Goal: Information Seeking & Learning: Find specific fact

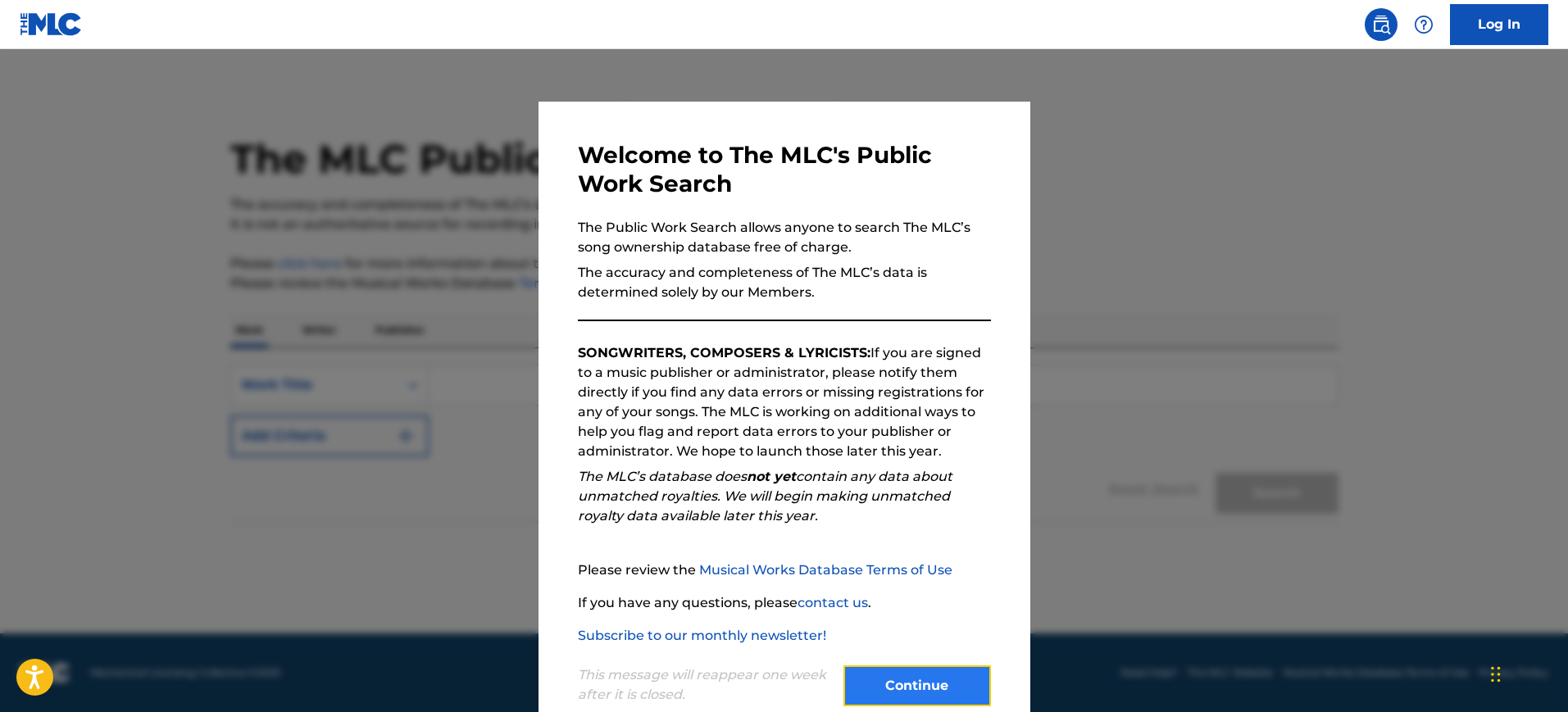
click at [950, 691] on button "Continue" at bounding box center [917, 686] width 148 height 41
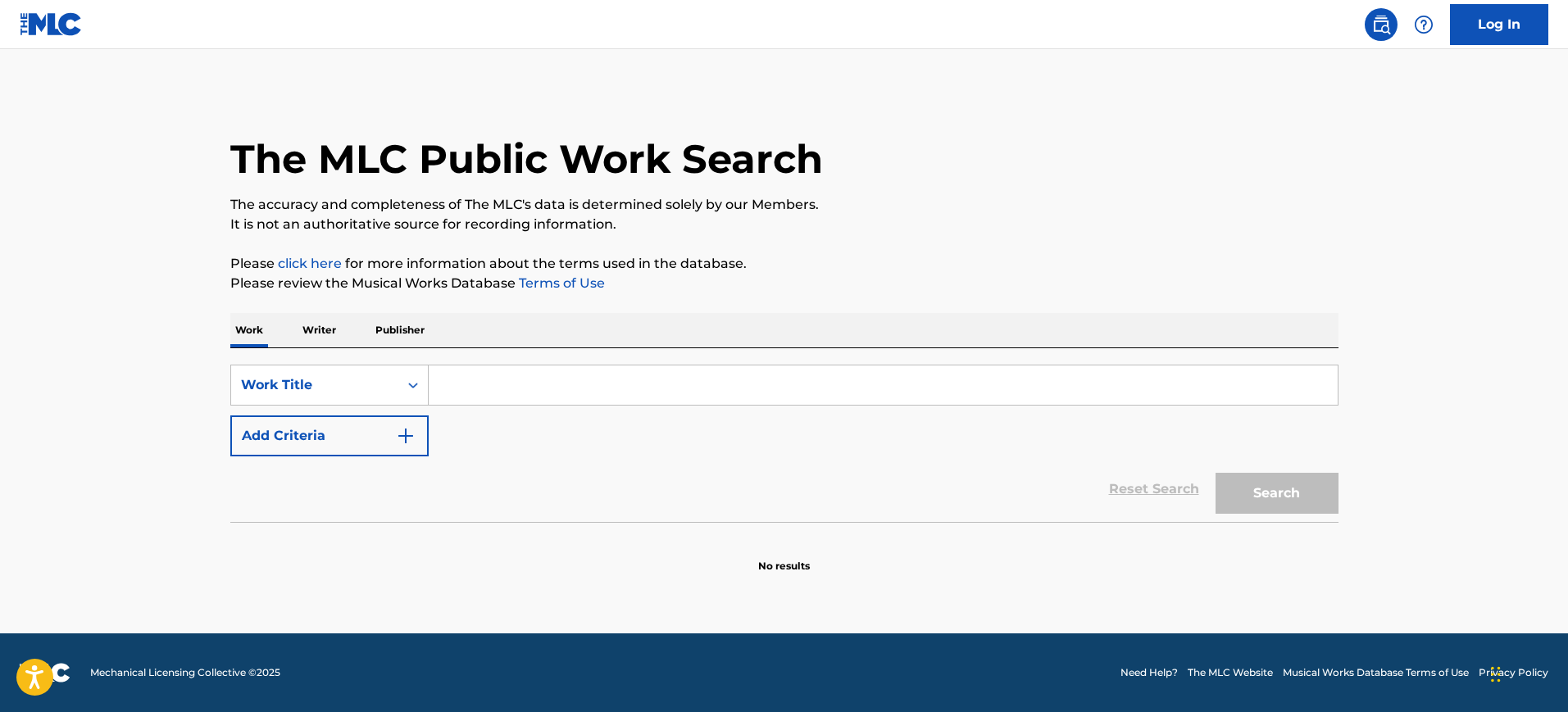
click at [739, 381] on input "Search Form" at bounding box center [883, 384] width 909 height 39
click at [915, 255] on p "Please click here for more information about the terms used in the database." at bounding box center [784, 263] width 1109 height 20
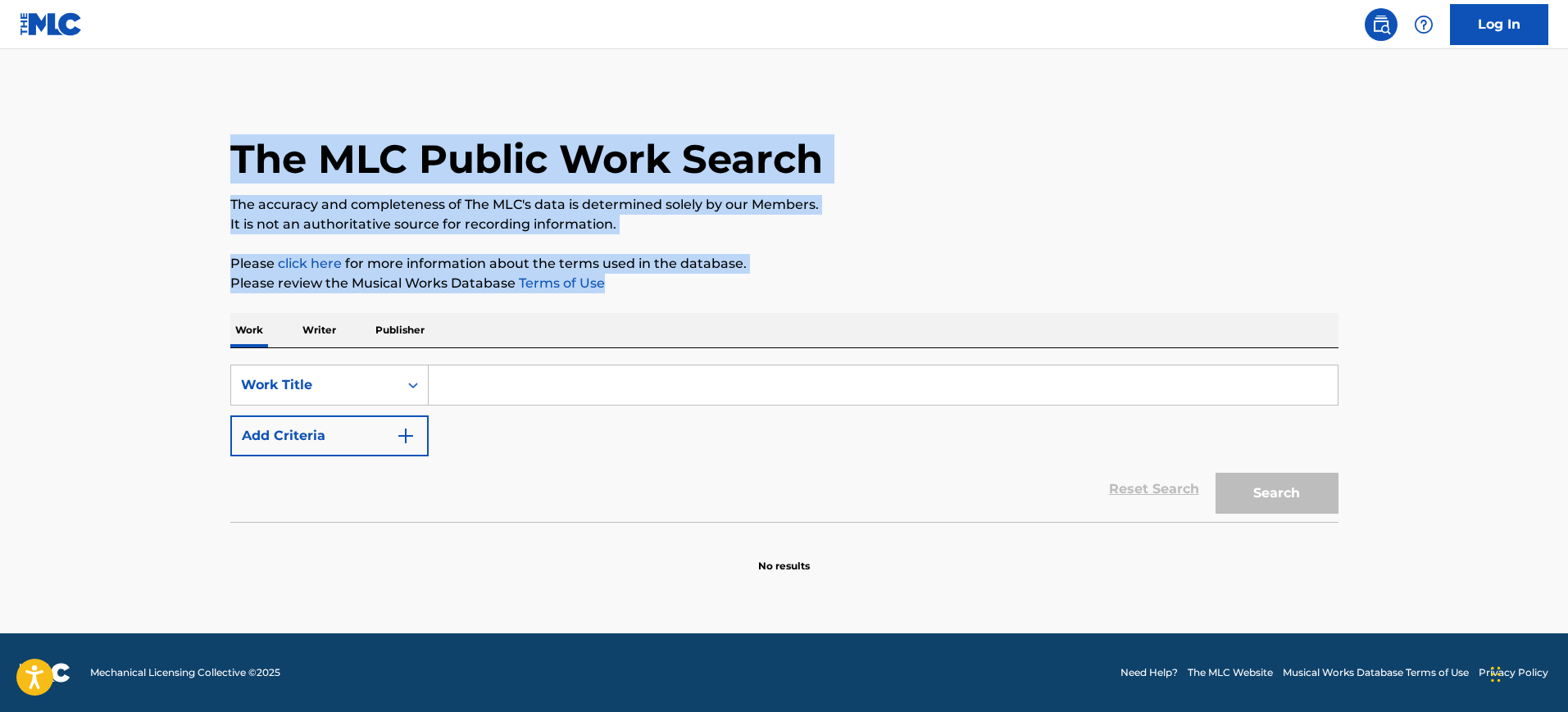
drag, startPoint x: 221, startPoint y: 144, endPoint x: 623, endPoint y: 280, distance: 424.4
click at [623, 280] on div "The MLC Public Work Search The accuracy and completeness of The MLC's data is d…" at bounding box center [784, 332] width 1148 height 483
click at [623, 280] on p "Please review the Musical Works Database Terms of Use" at bounding box center [784, 283] width 1109 height 20
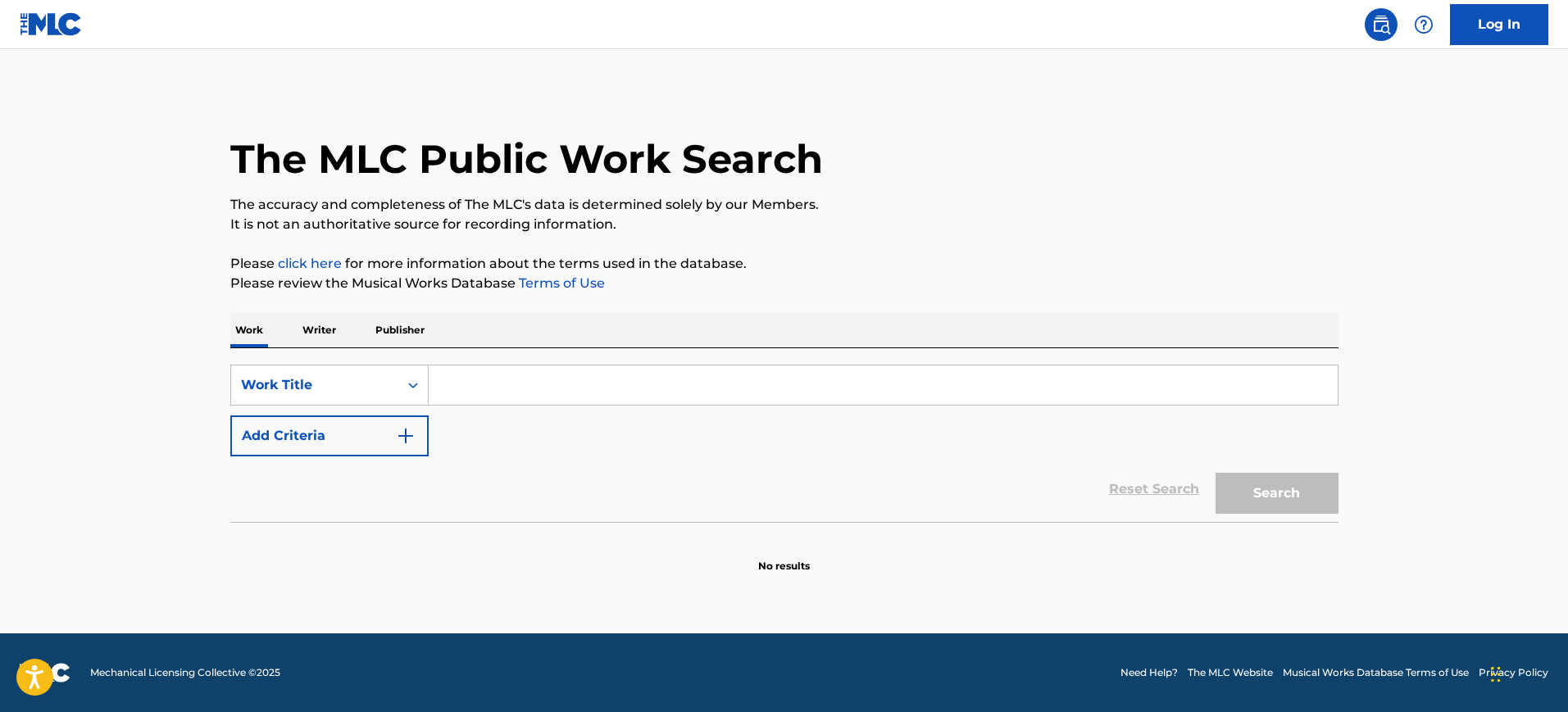
click at [479, 408] on div "SearchWithCriteria8d7b5172-9a63-409f-9910-190e6a7d40bf Work Title Add Criteria" at bounding box center [784, 411] width 1109 height 92
click at [492, 401] on input "Search Form" at bounding box center [883, 384] width 909 height 39
paste input "A975240657665462"
type input "A975240657665462"
click at [676, 382] on input "Search Form" at bounding box center [883, 384] width 909 height 39
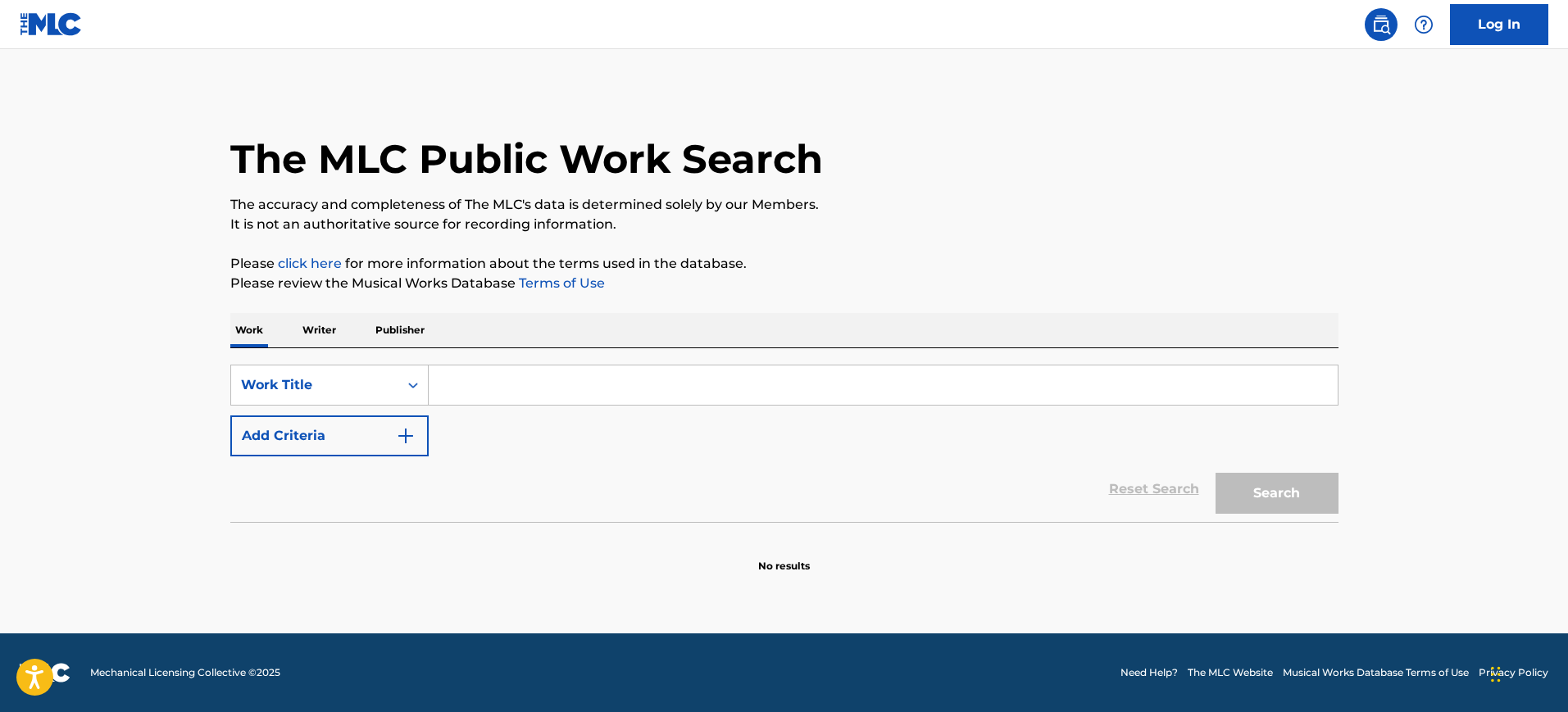
paste input "OC4N2O"
type input "OC4N2O"
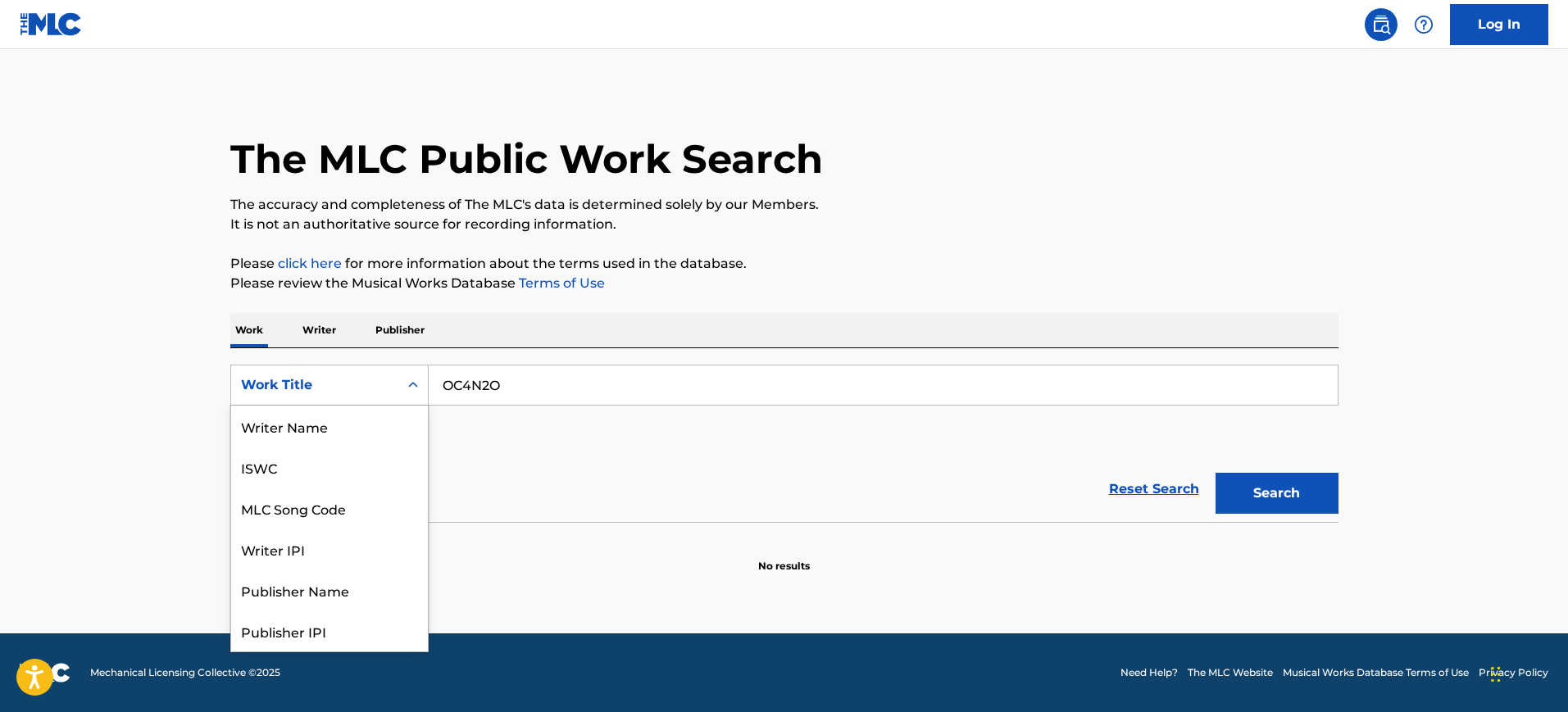
scroll to position [82, 0]
click at [371, 380] on div "Work Title" at bounding box center [315, 385] width 148 height 20
click at [283, 423] on div "MLC Song Code" at bounding box center [330, 426] width 197 height 41
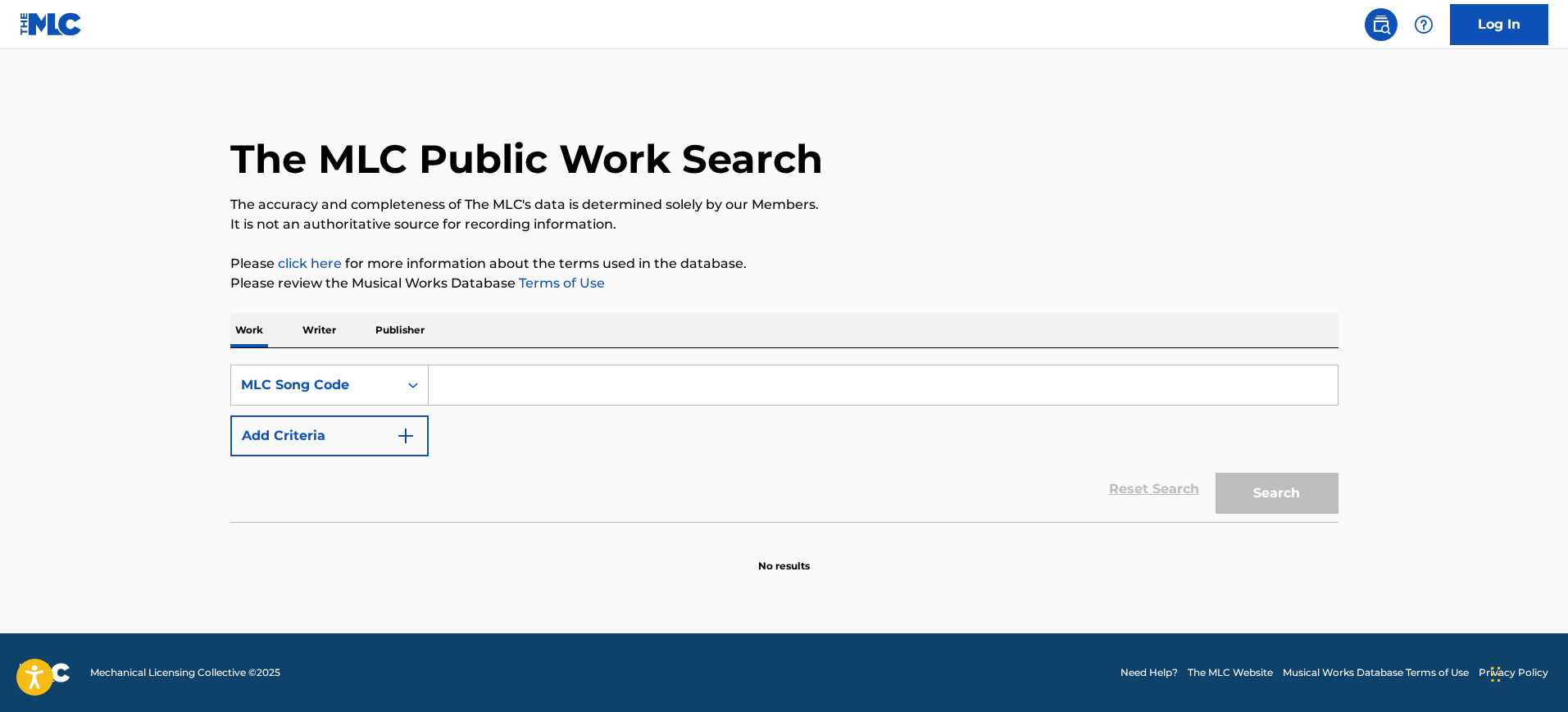
click at [604, 376] on input "Search Form" at bounding box center [883, 384] width 909 height 39
paste input "OC4N2O"
type input "OC4N2O"
click at [1273, 493] on button "Search" at bounding box center [1277, 493] width 123 height 41
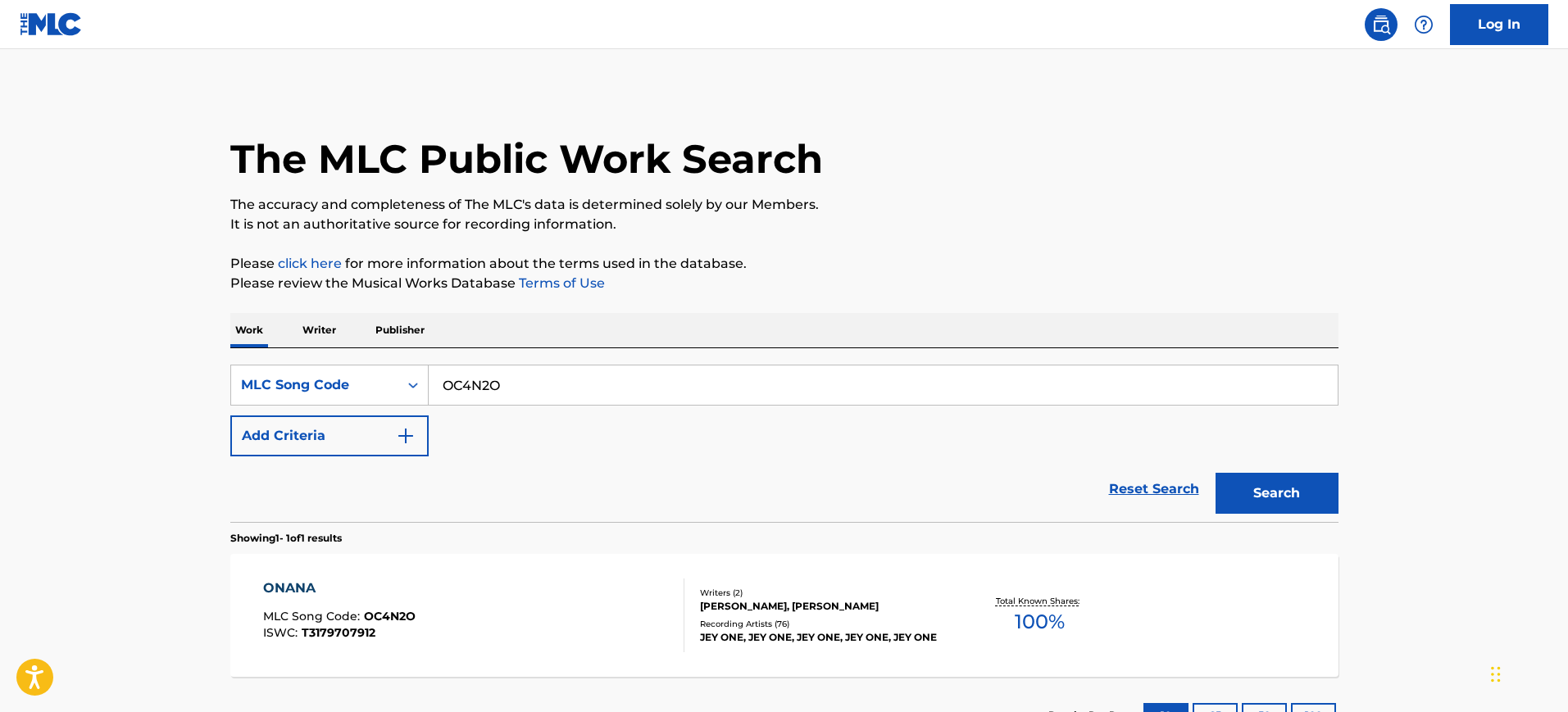
scroll to position [129, 0]
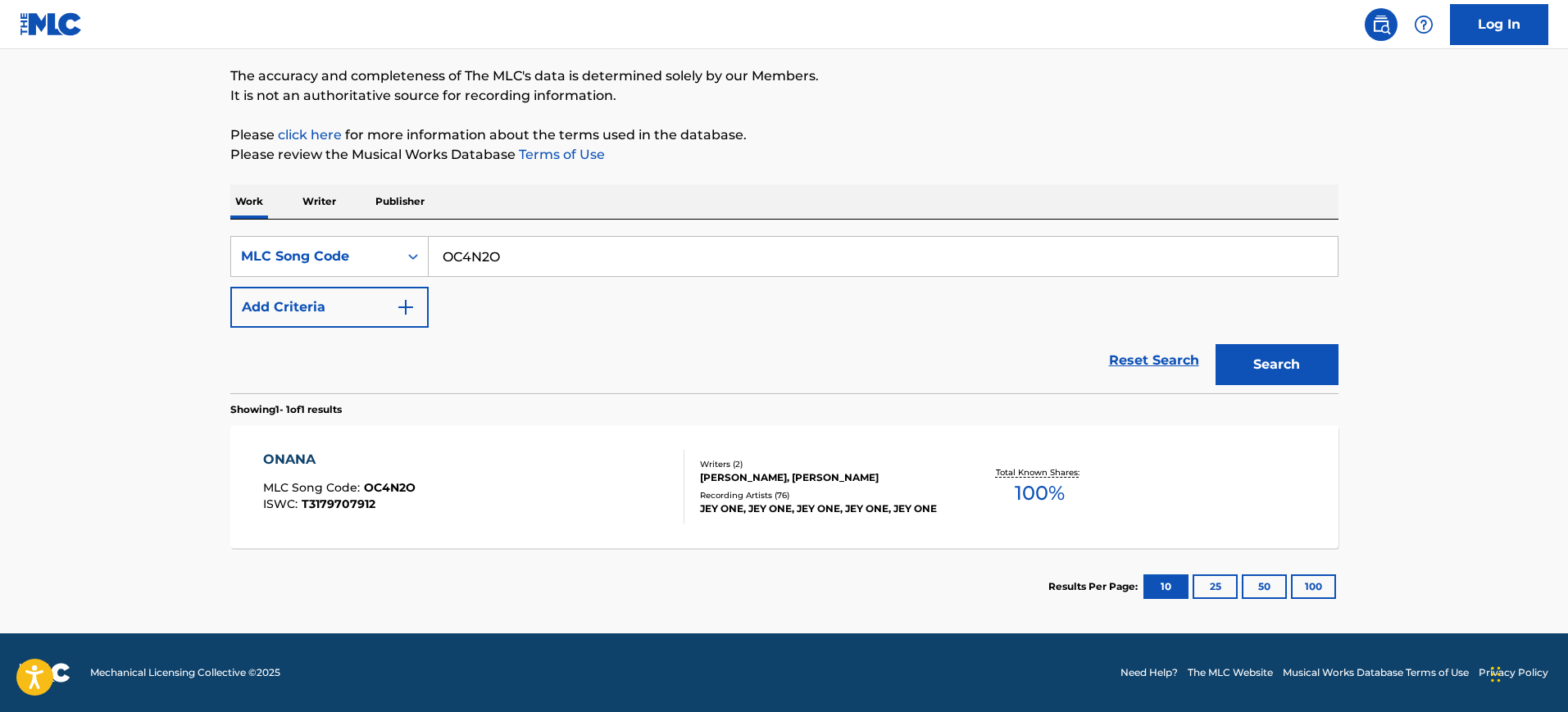
click at [649, 476] on div "ONANA MLC Song Code : OC4N2O ISWC : T3179707912" at bounding box center [474, 487] width 422 height 74
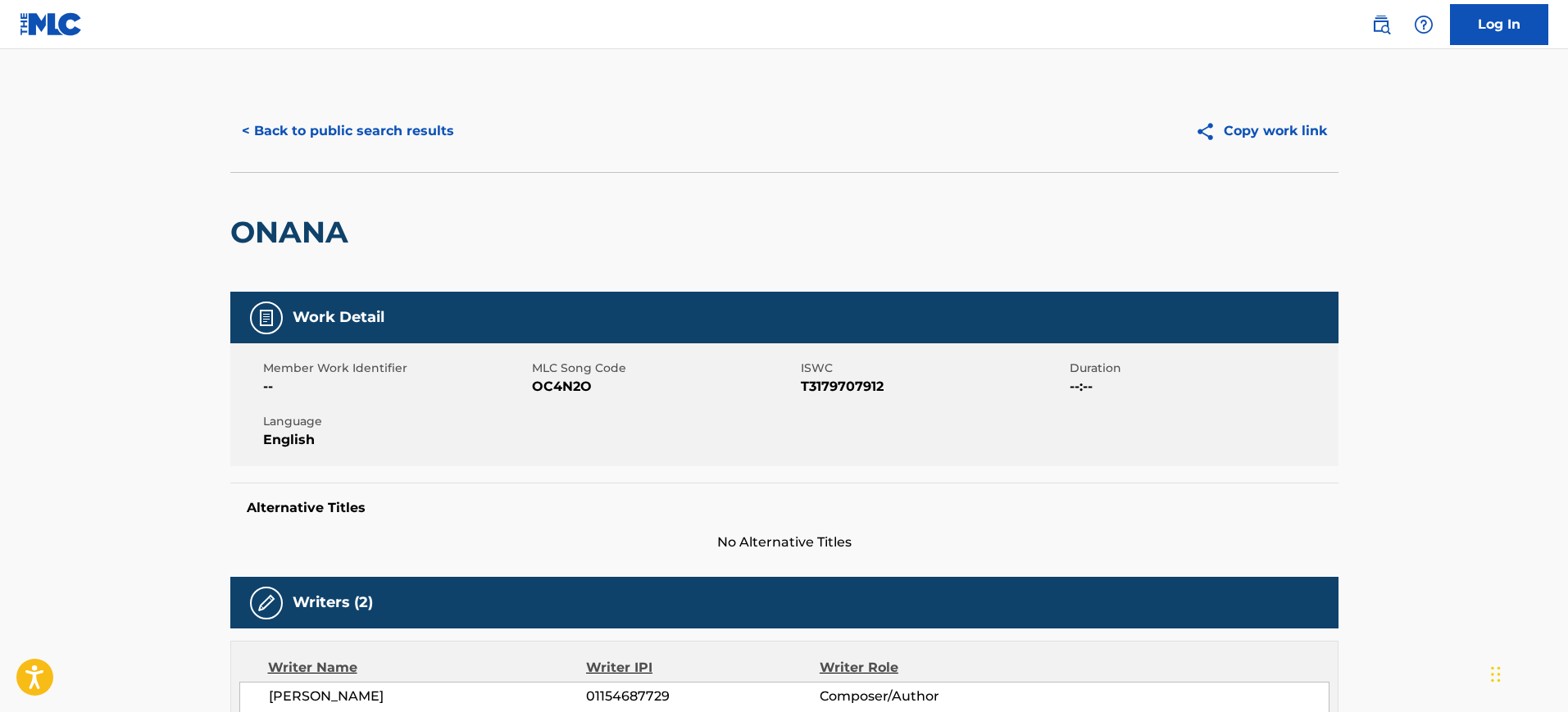
click at [542, 376] on span "MLC Song Code" at bounding box center [664, 369] width 265 height 17
click at [559, 388] on span "OC4N2O" at bounding box center [664, 387] width 265 height 20
copy span "OC4N2O"
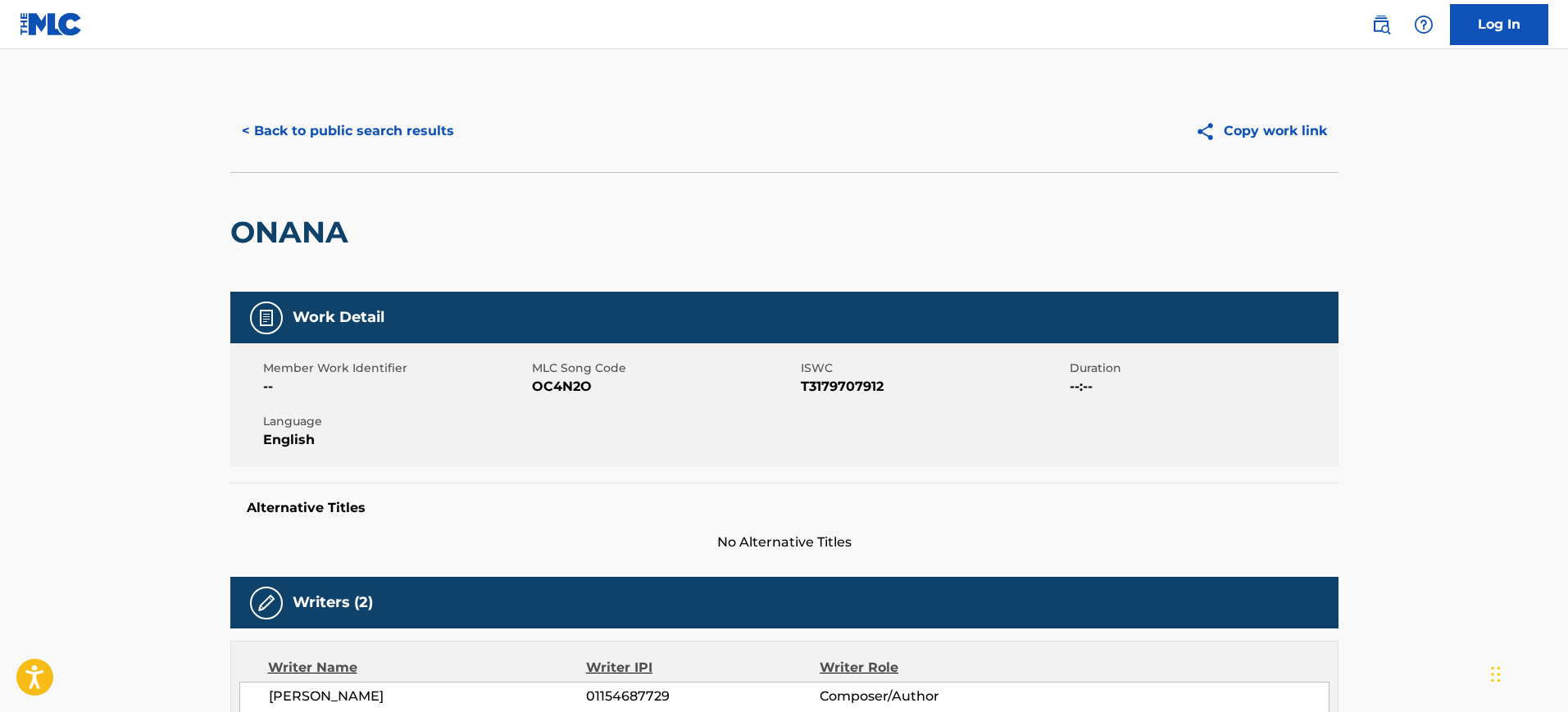
drag, startPoint x: 233, startPoint y: 235, endPoint x: 380, endPoint y: 232, distance: 147.0
click at [380, 232] on div "ONANA" at bounding box center [784, 232] width 1109 height 120
click at [284, 230] on h2 "ONANA" at bounding box center [293, 232] width 126 height 37
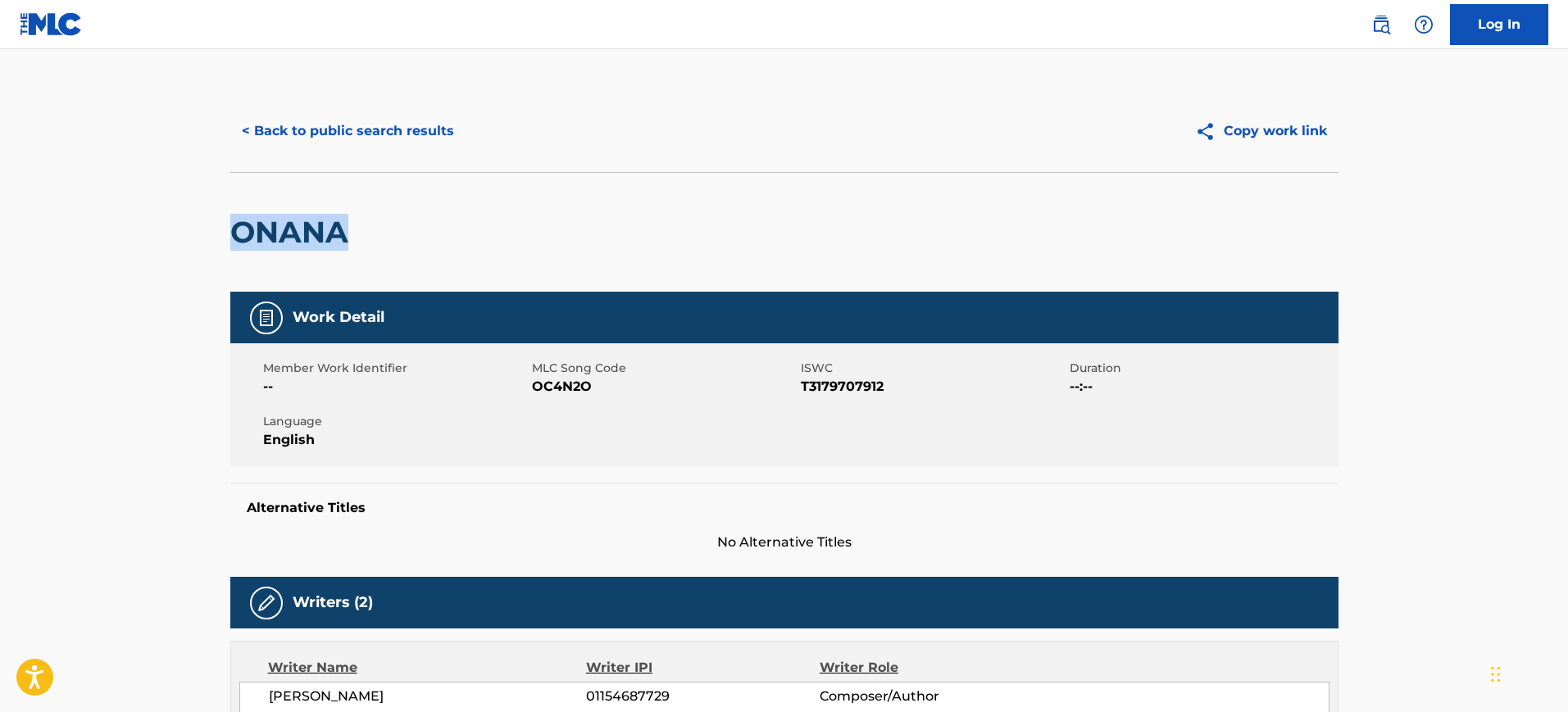
click at [284, 230] on h2 "ONANA" at bounding box center [293, 232] width 126 height 37
copy div "ONANA"
click at [516, 243] on div "ONANA" at bounding box center [784, 232] width 1109 height 120
click at [544, 396] on span "OC4N2O" at bounding box center [664, 387] width 265 height 20
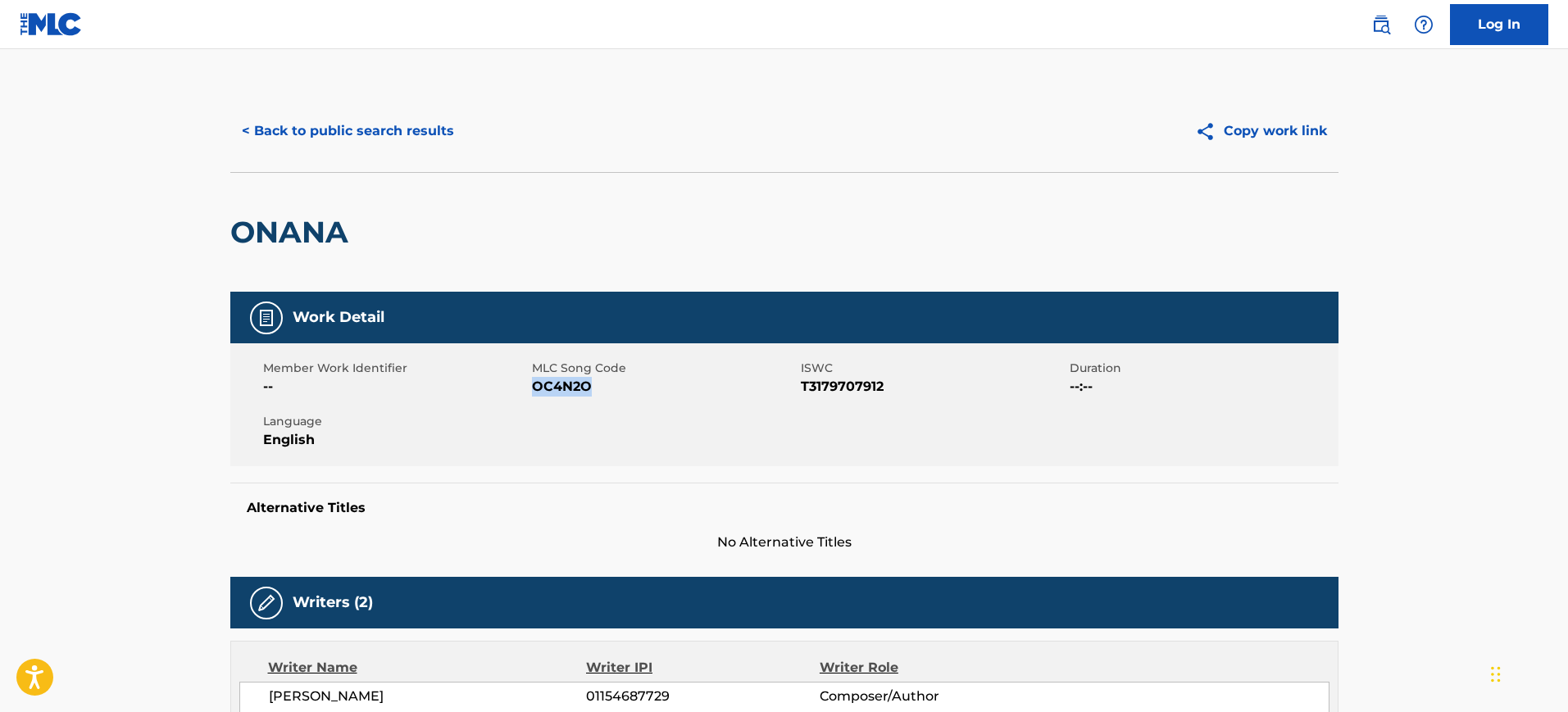
click at [544, 396] on span "OC4N2O" at bounding box center [664, 387] width 265 height 20
copy span "OC4N2O"
click at [739, 280] on div "ONANA" at bounding box center [784, 232] width 1109 height 120
click at [258, 234] on h2 "ONANA" at bounding box center [293, 232] width 126 height 37
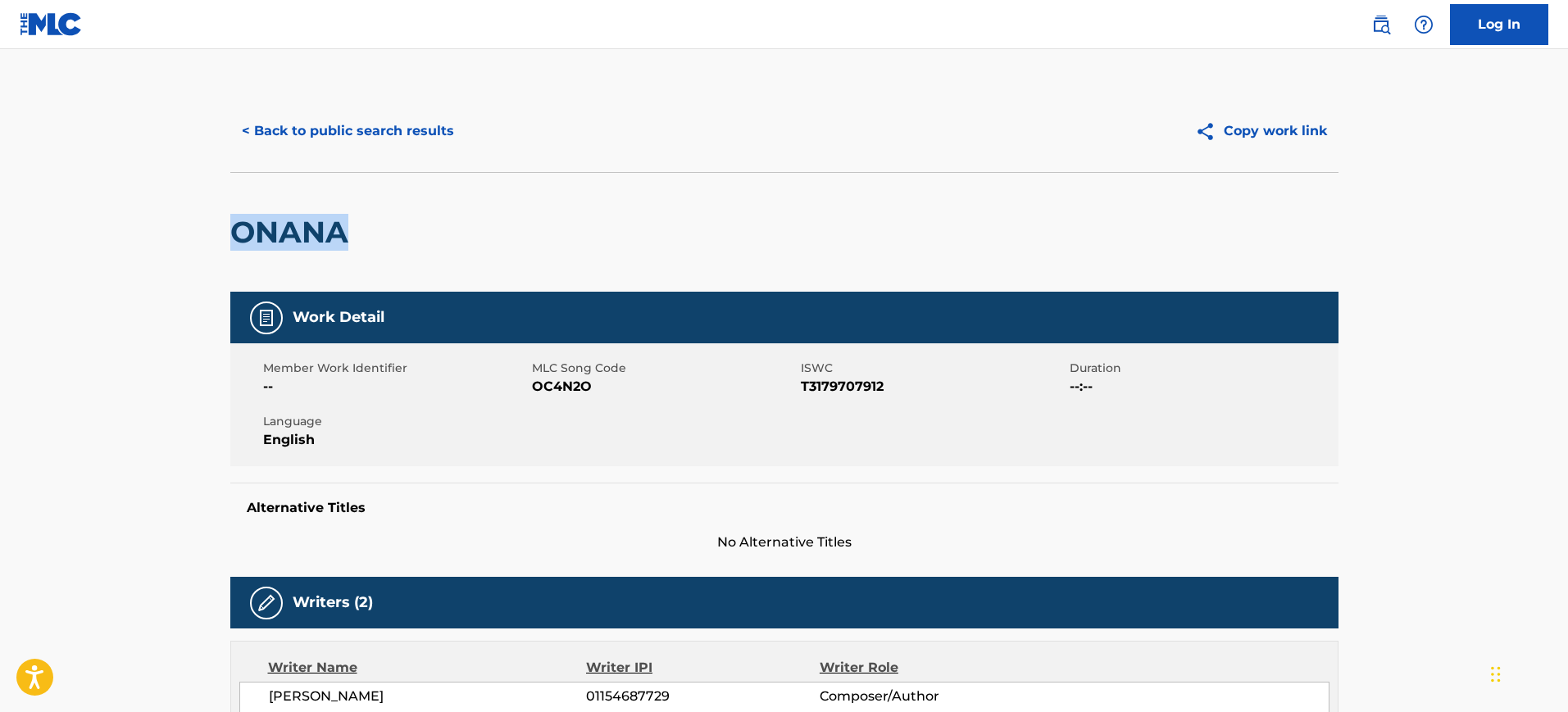
copy h2 "ONANA"
click at [437, 200] on div "ONANA" at bounding box center [784, 232] width 1109 height 120
drag, startPoint x: 235, startPoint y: 229, endPoint x: 366, endPoint y: 224, distance: 131.1
click at [366, 224] on div "ONANA" at bounding box center [784, 232] width 1109 height 120
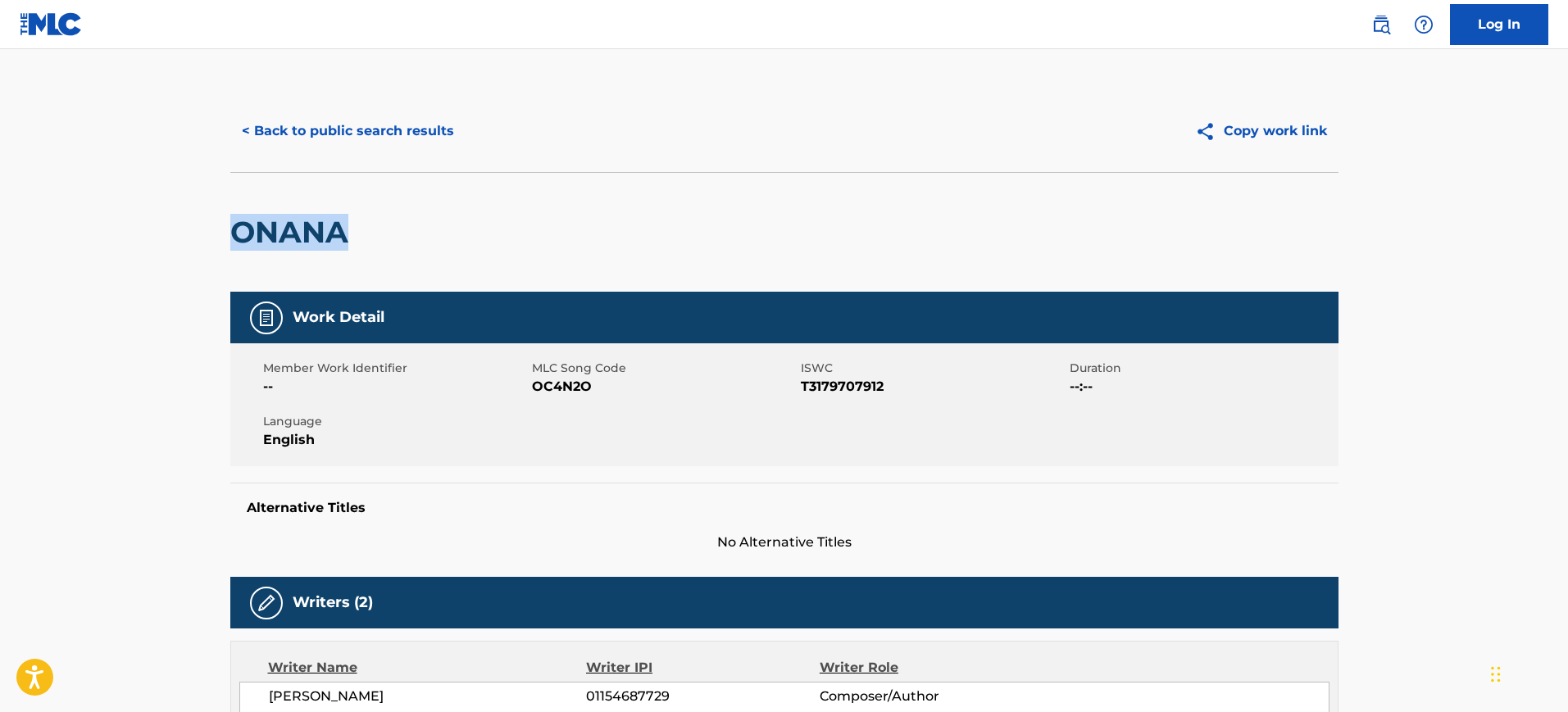
copy h2 "ONANA"
click at [322, 236] on h2 "ONANA" at bounding box center [293, 232] width 126 height 37
click at [1371, 34] on link at bounding box center [1382, 24] width 33 height 33
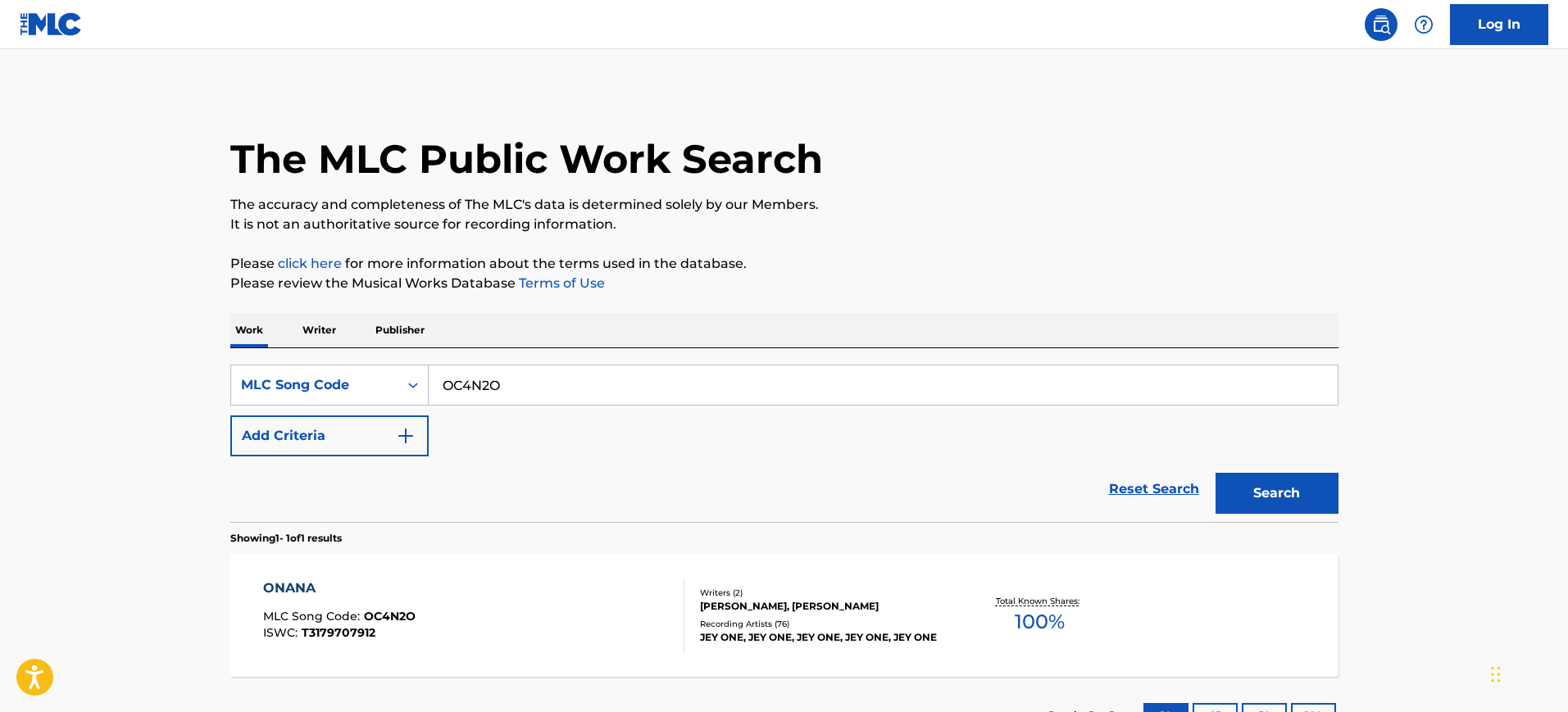
click at [694, 396] on input "OC4N2O" at bounding box center [883, 384] width 909 height 39
paste input "NANA"
type input "ONANA"
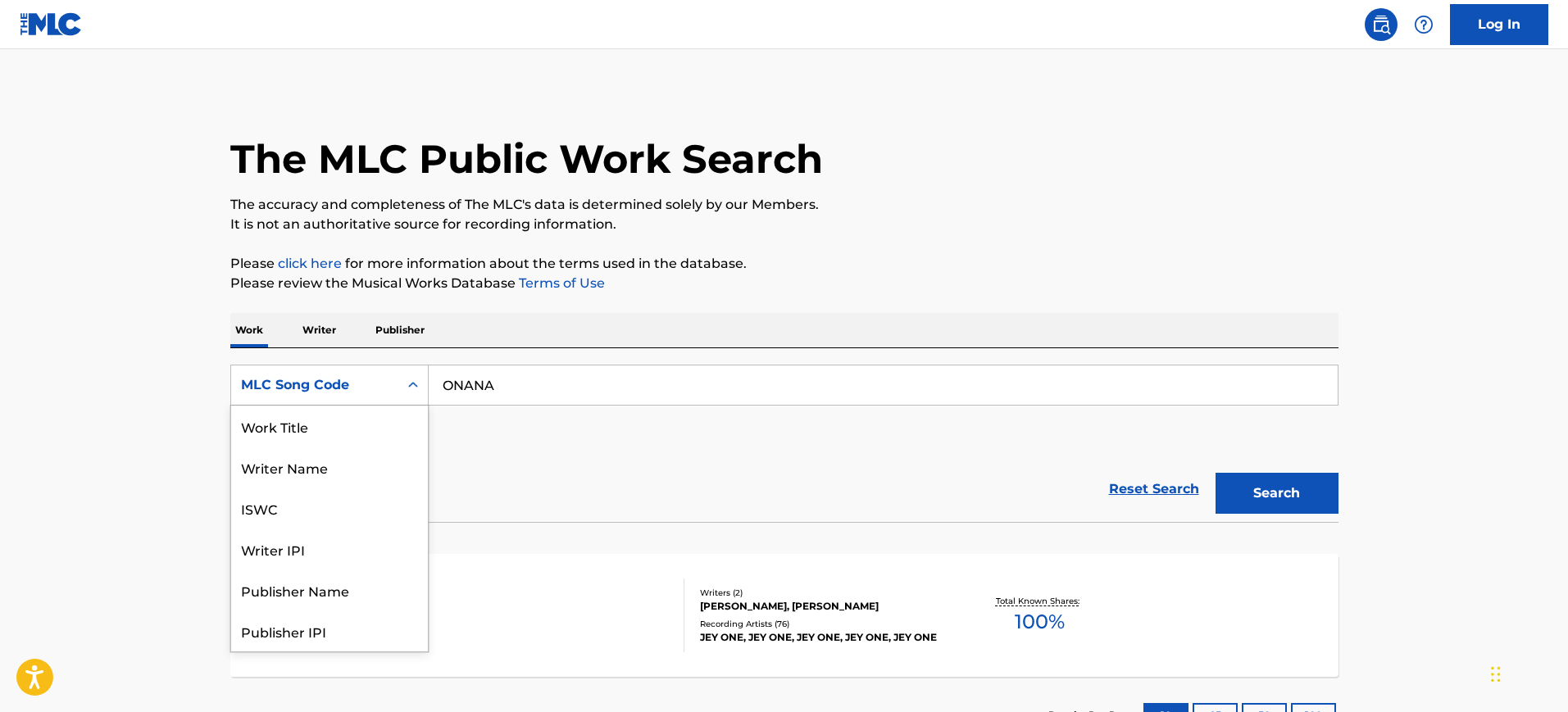
click at [335, 394] on div "MLC Song Code" at bounding box center [315, 385] width 148 height 20
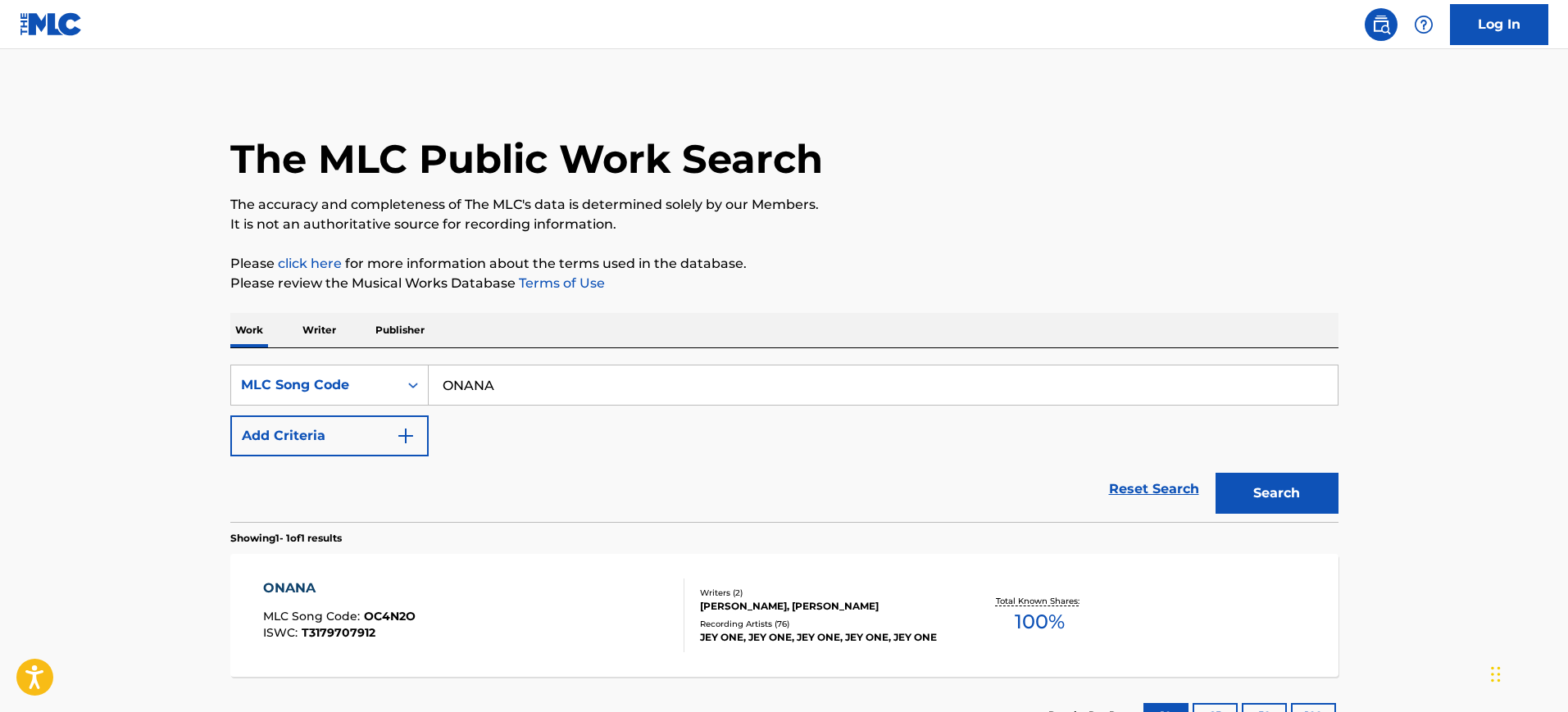
click at [581, 395] on input "ONANA" at bounding box center [883, 384] width 909 height 39
click at [422, 490] on div "Reset Search Search" at bounding box center [784, 489] width 1109 height 65
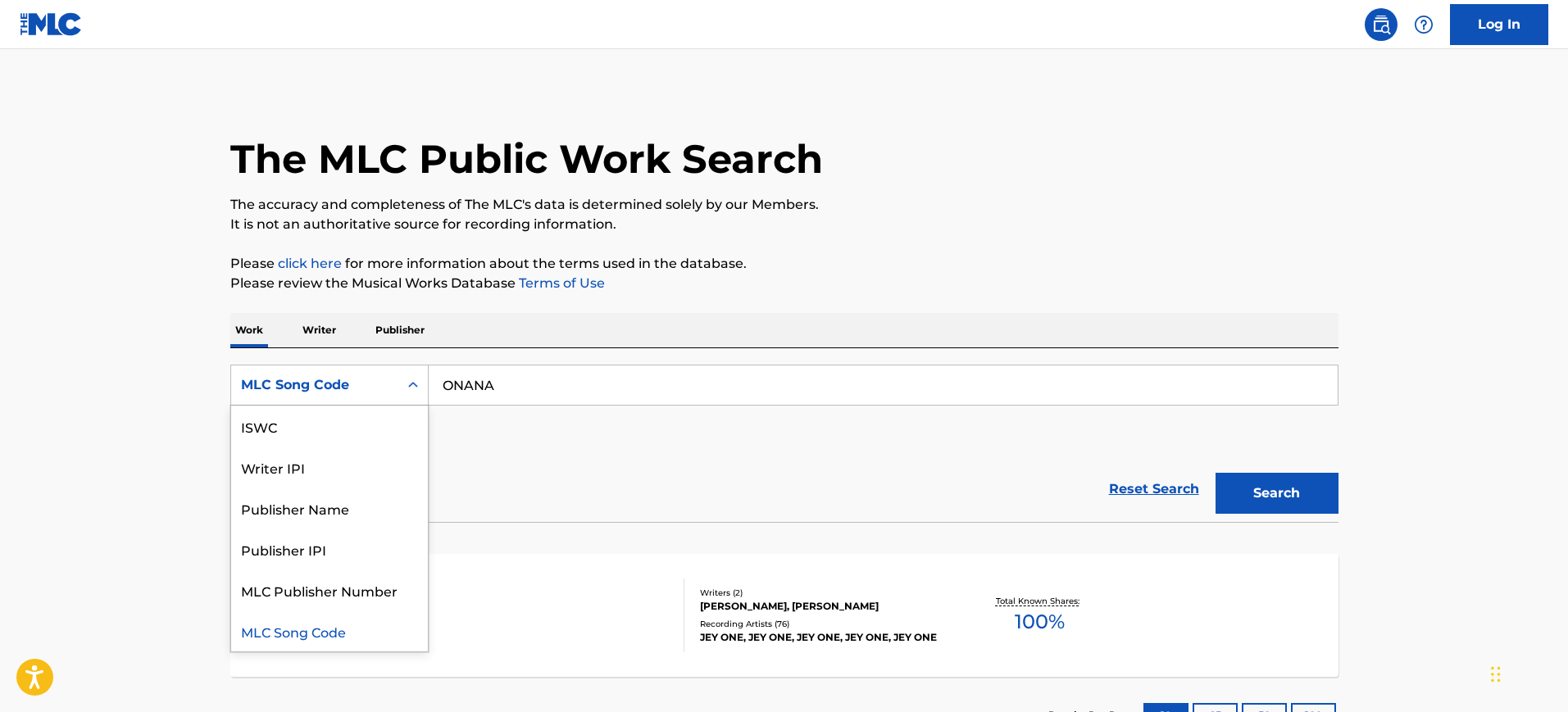
click at [386, 378] on div "MLC Song Code" at bounding box center [315, 385] width 148 height 20
click at [330, 430] on div "Work Title" at bounding box center [330, 426] width 197 height 41
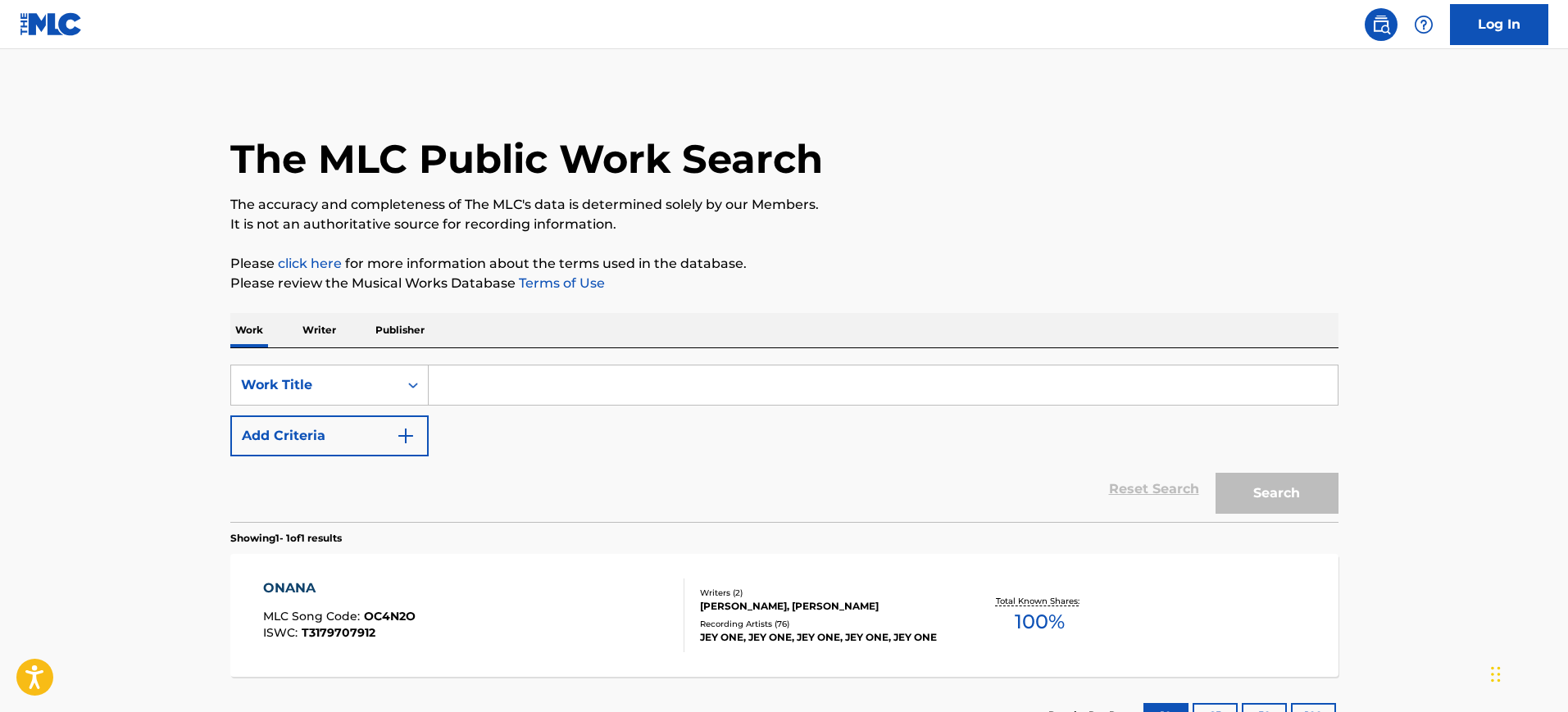
click at [964, 384] on input "Search Form" at bounding box center [883, 384] width 909 height 39
paste input "ONANA"
type input "ONANA"
click at [1307, 501] on button "Search" at bounding box center [1277, 493] width 123 height 41
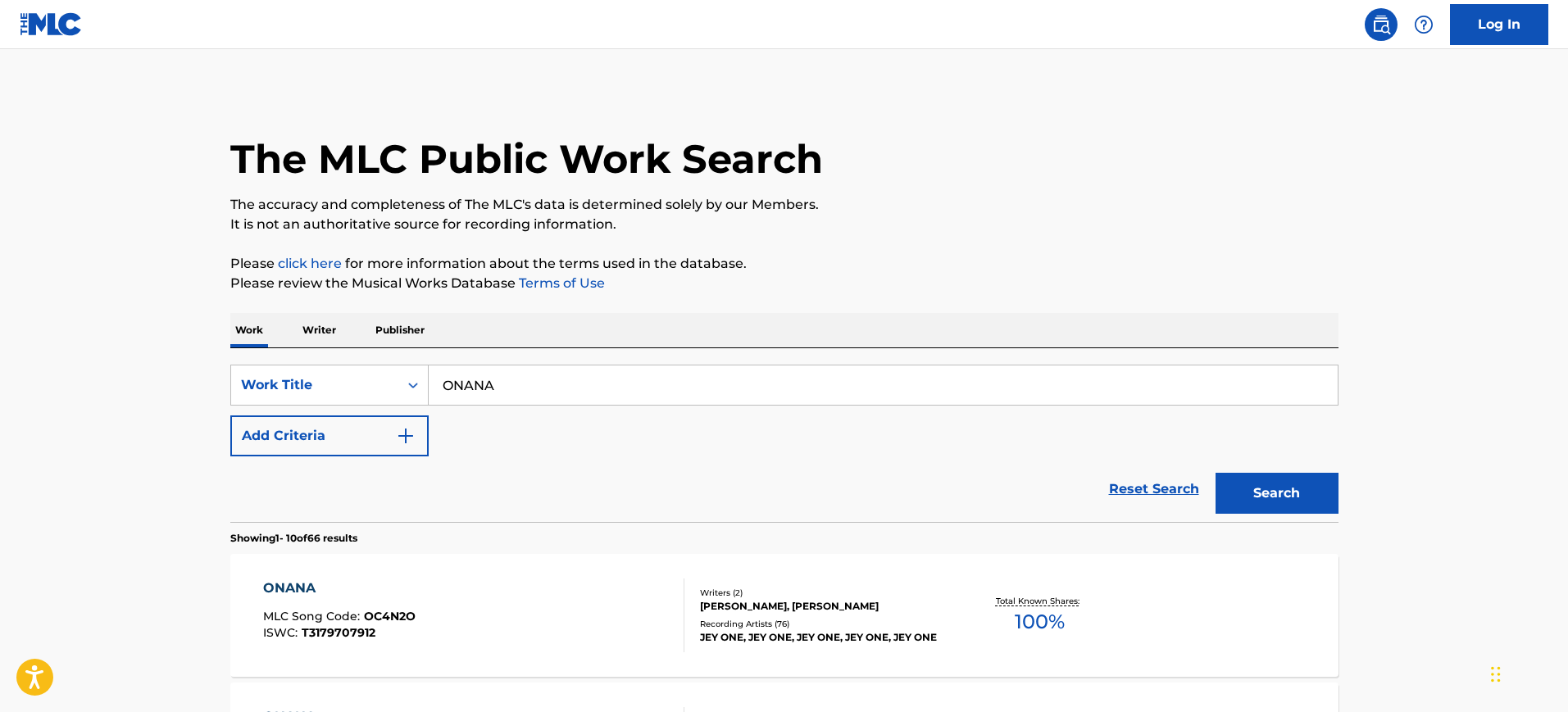
click at [1232, 257] on p "Please click here for more information about the terms used in the database." at bounding box center [784, 263] width 1109 height 20
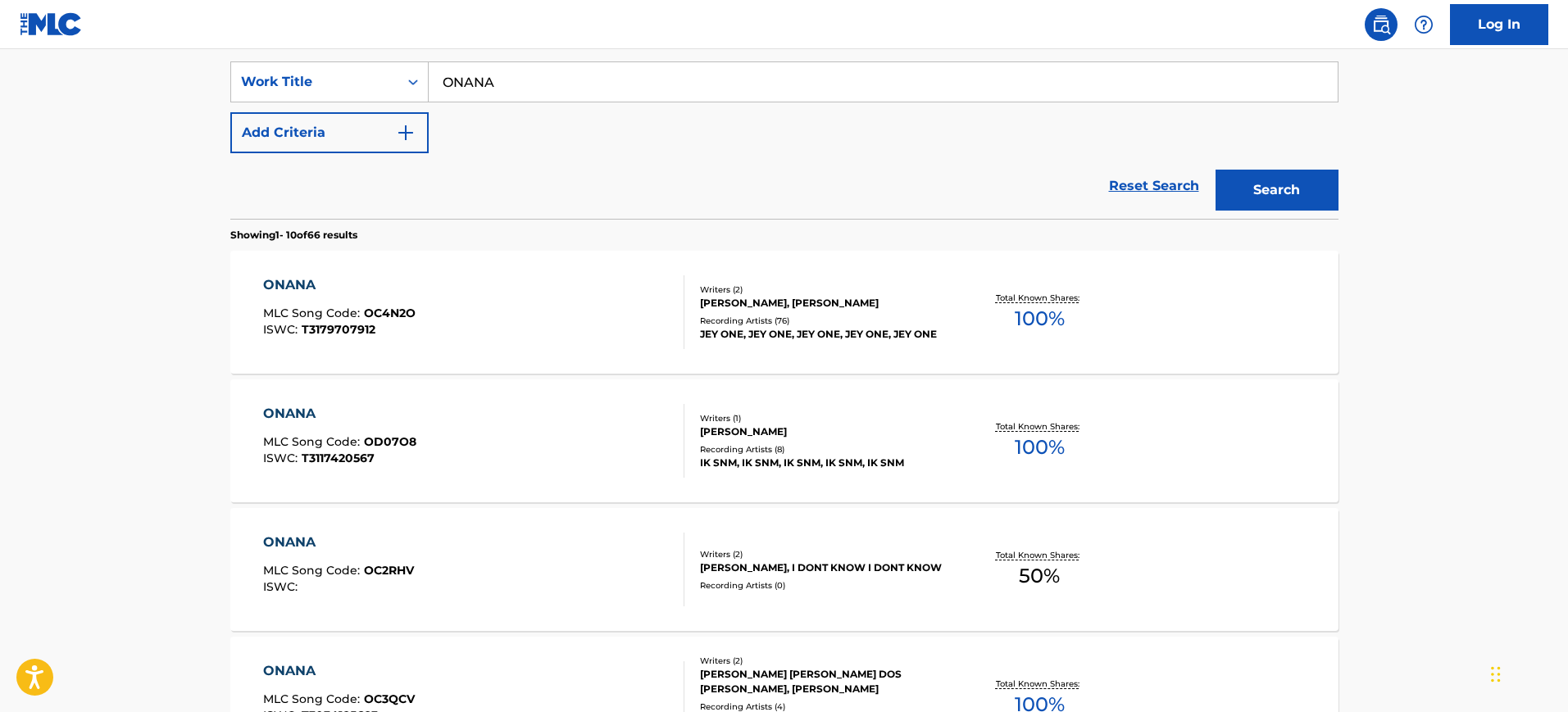
scroll to position [306, 0]
click at [1567, 321] on main "The MLC Public Work Search The accuracy and completeness of The MLC's data is d…" at bounding box center [784, 682] width 1568 height 1879
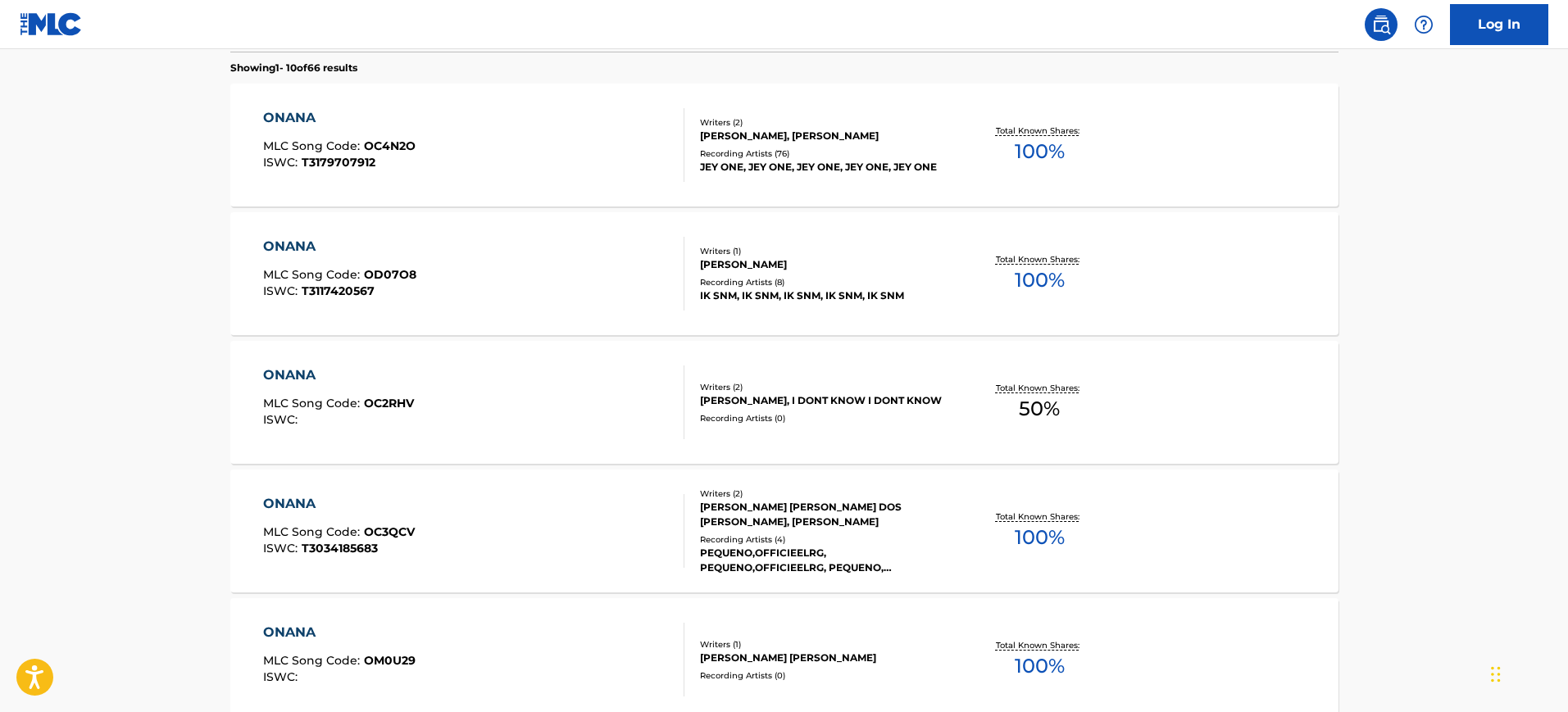
scroll to position [469, 0]
click at [1520, 109] on main "The MLC Public Work Search The accuracy and completeness of The MLC's data is d…" at bounding box center [784, 519] width 1568 height 1879
click at [585, 130] on div "ONANA MLC Song Code : OC4N2O ISWC : T3179707912" at bounding box center [474, 146] width 422 height 74
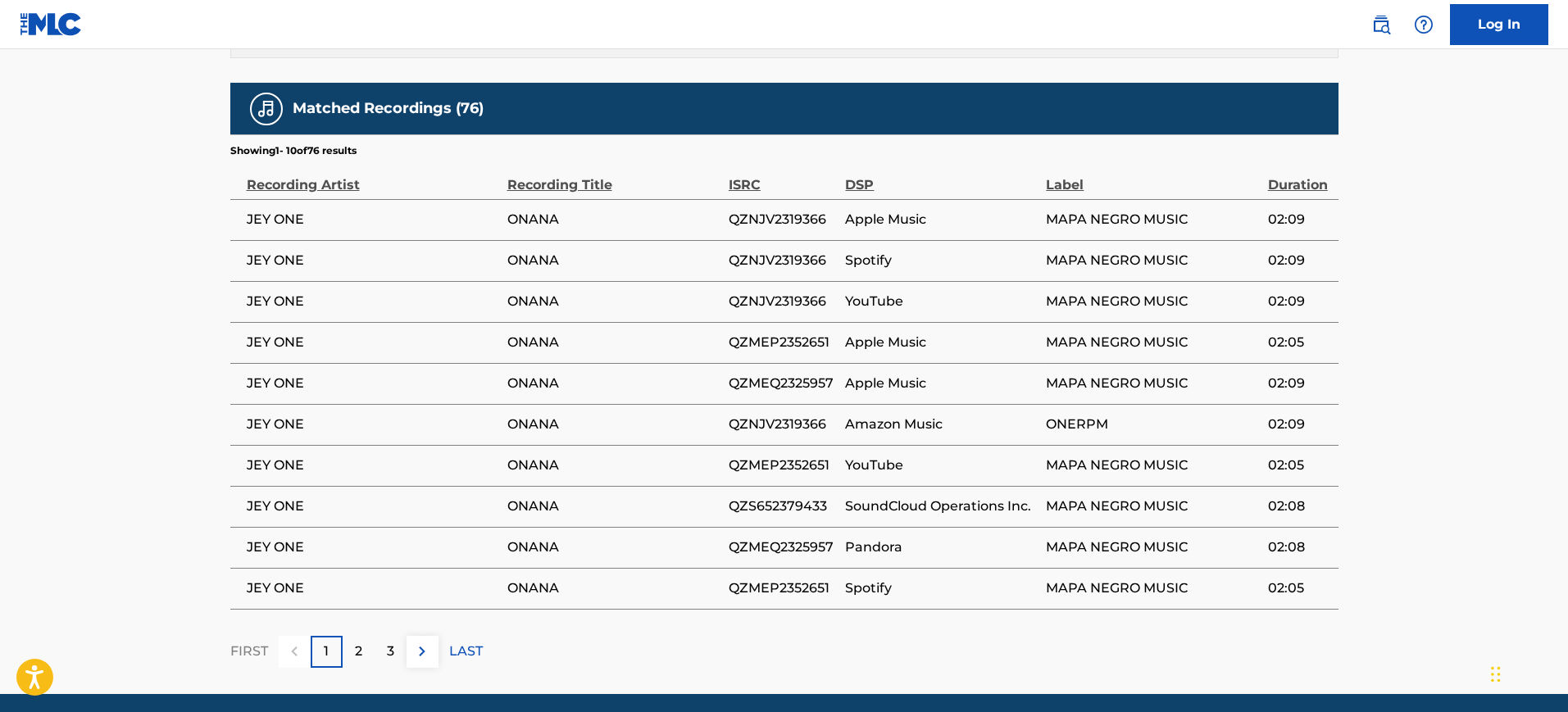
scroll to position [900, 0]
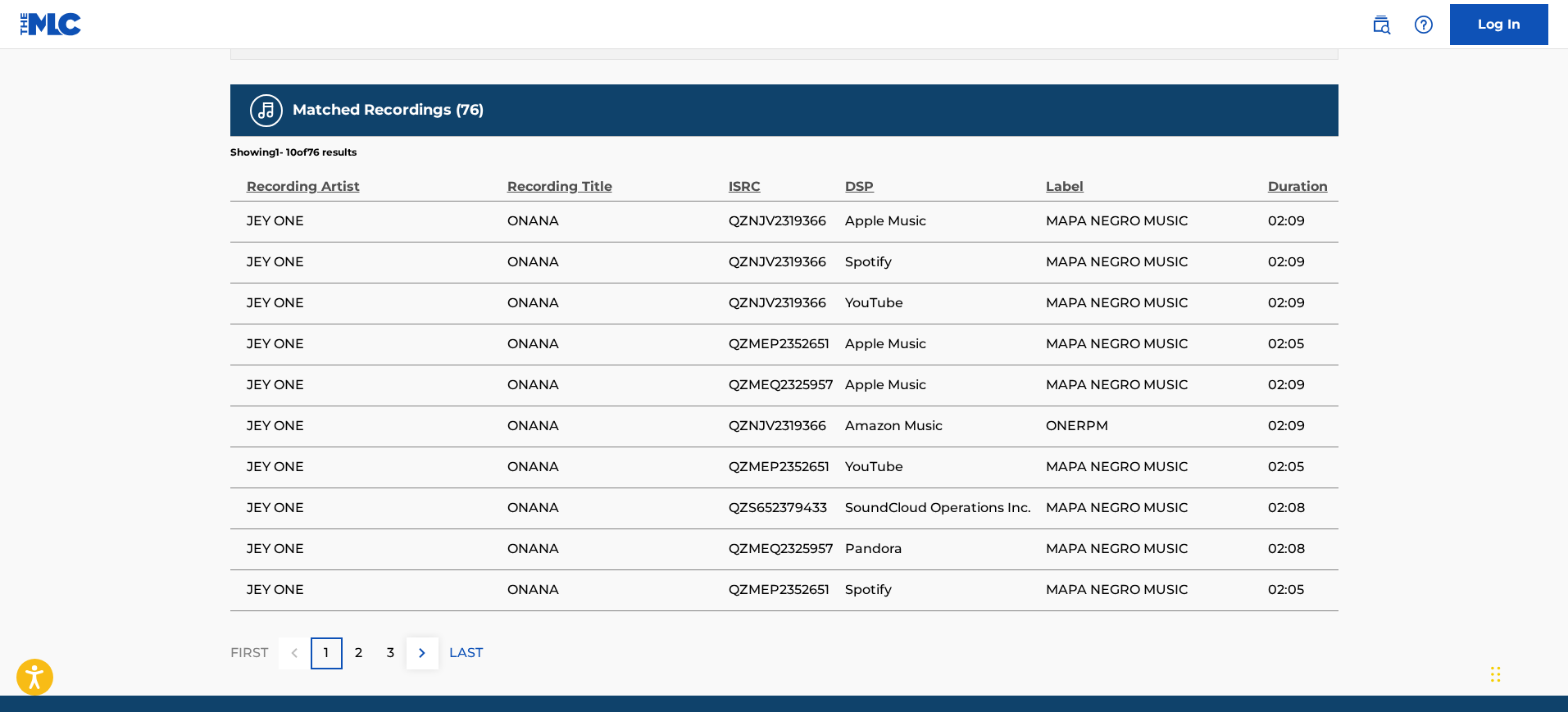
click at [766, 215] on span "QZNJV2319366" at bounding box center [783, 221] width 109 height 20
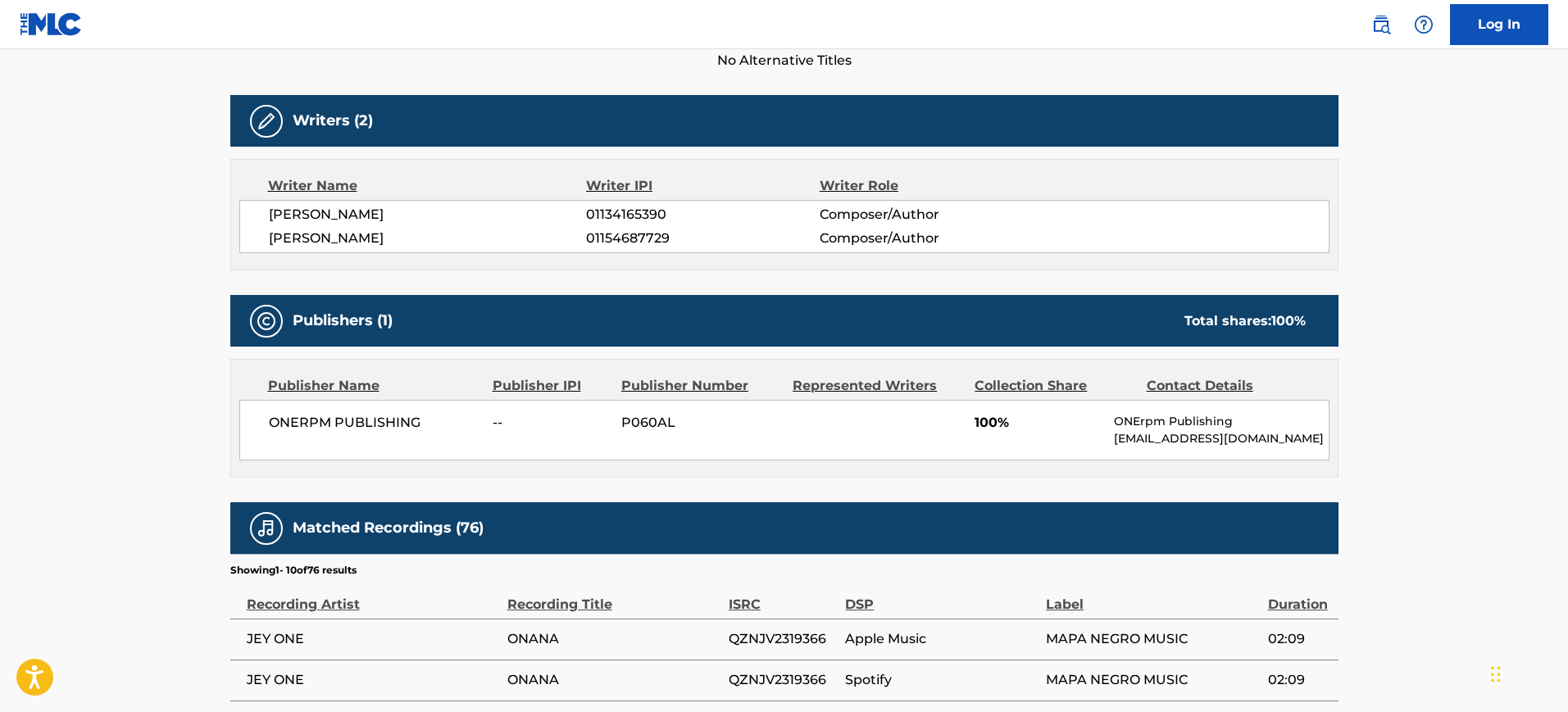
click at [766, 215] on span "01134165390" at bounding box center [703, 215] width 233 height 20
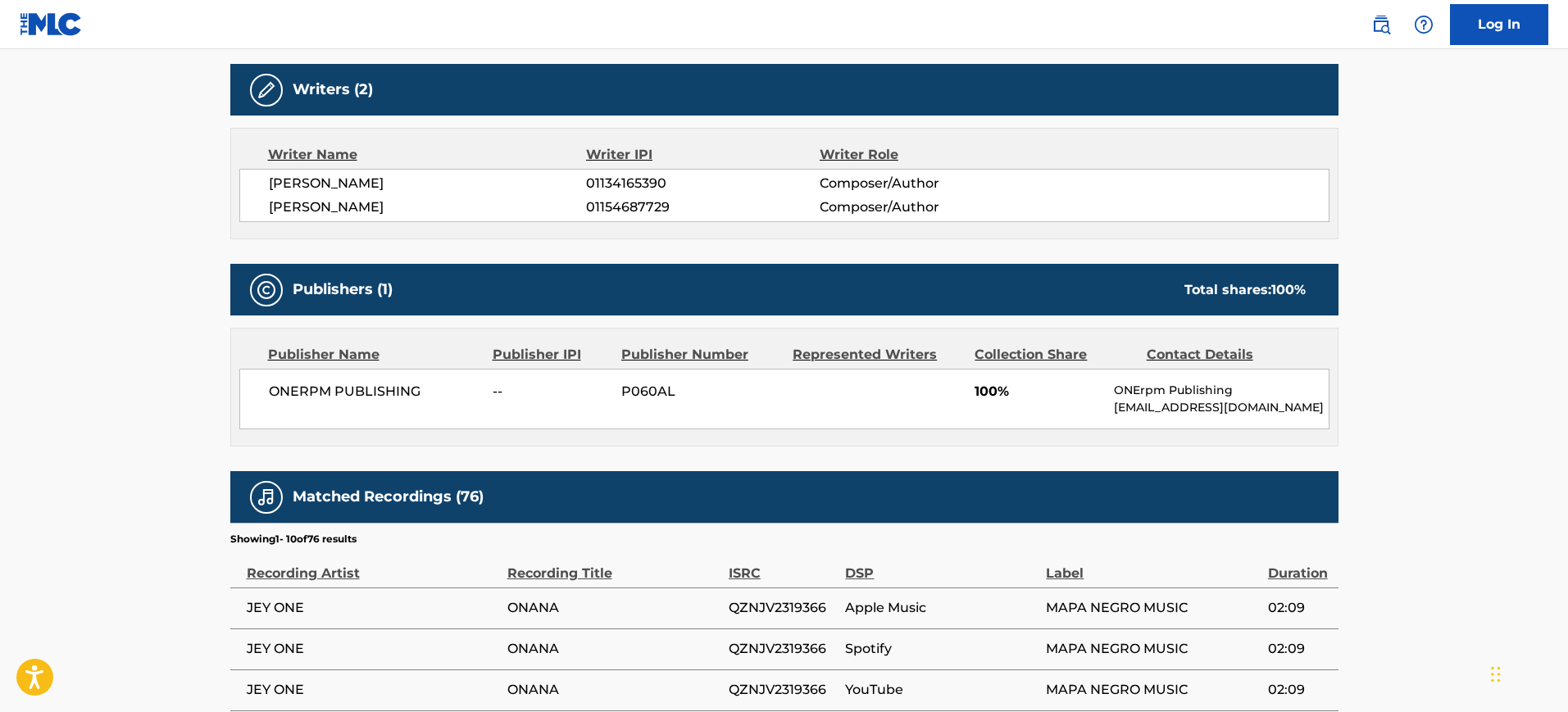
scroll to position [515, 0]
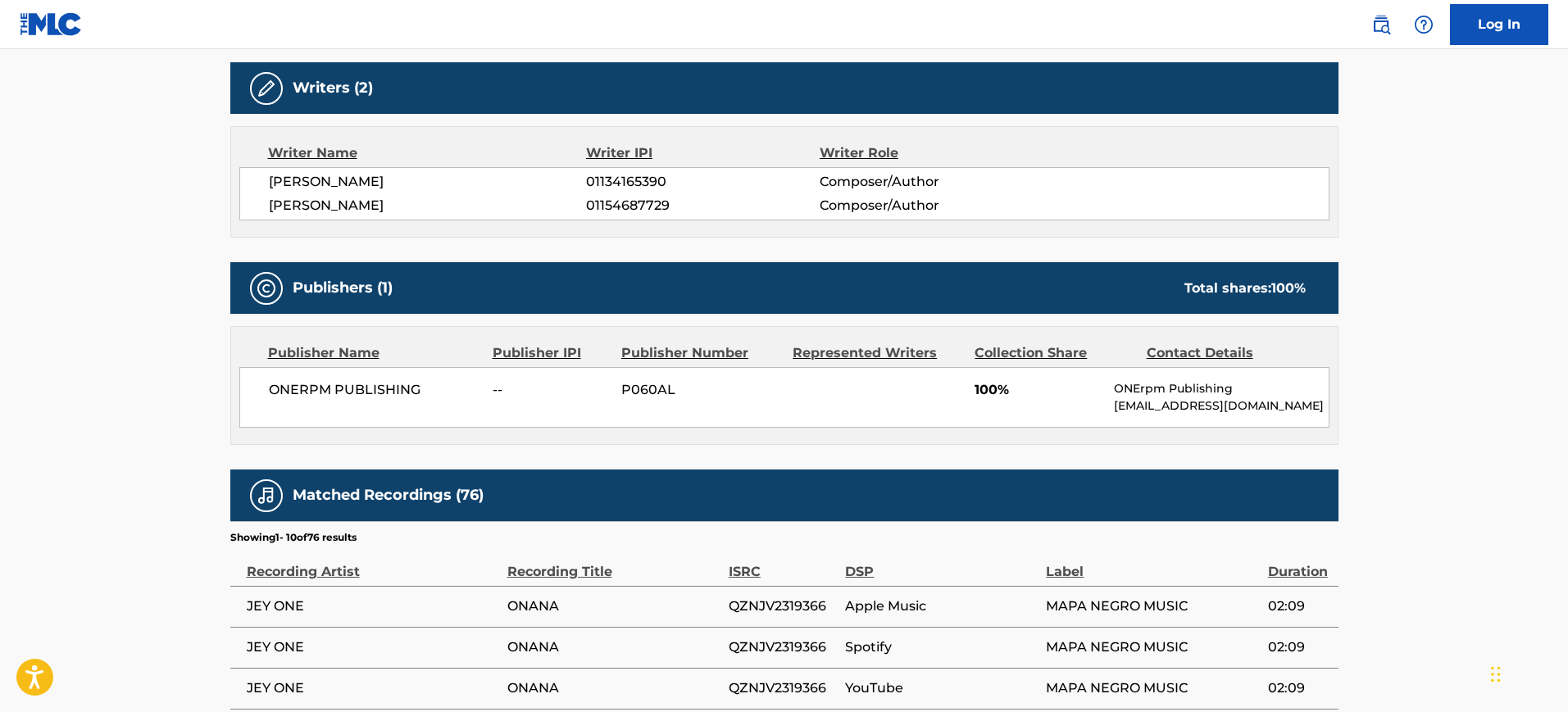
click at [119, 179] on main "< Back to public search results Copy work link ONANA Work Detail Member Work Id…" at bounding box center [784, 308] width 1568 height 1547
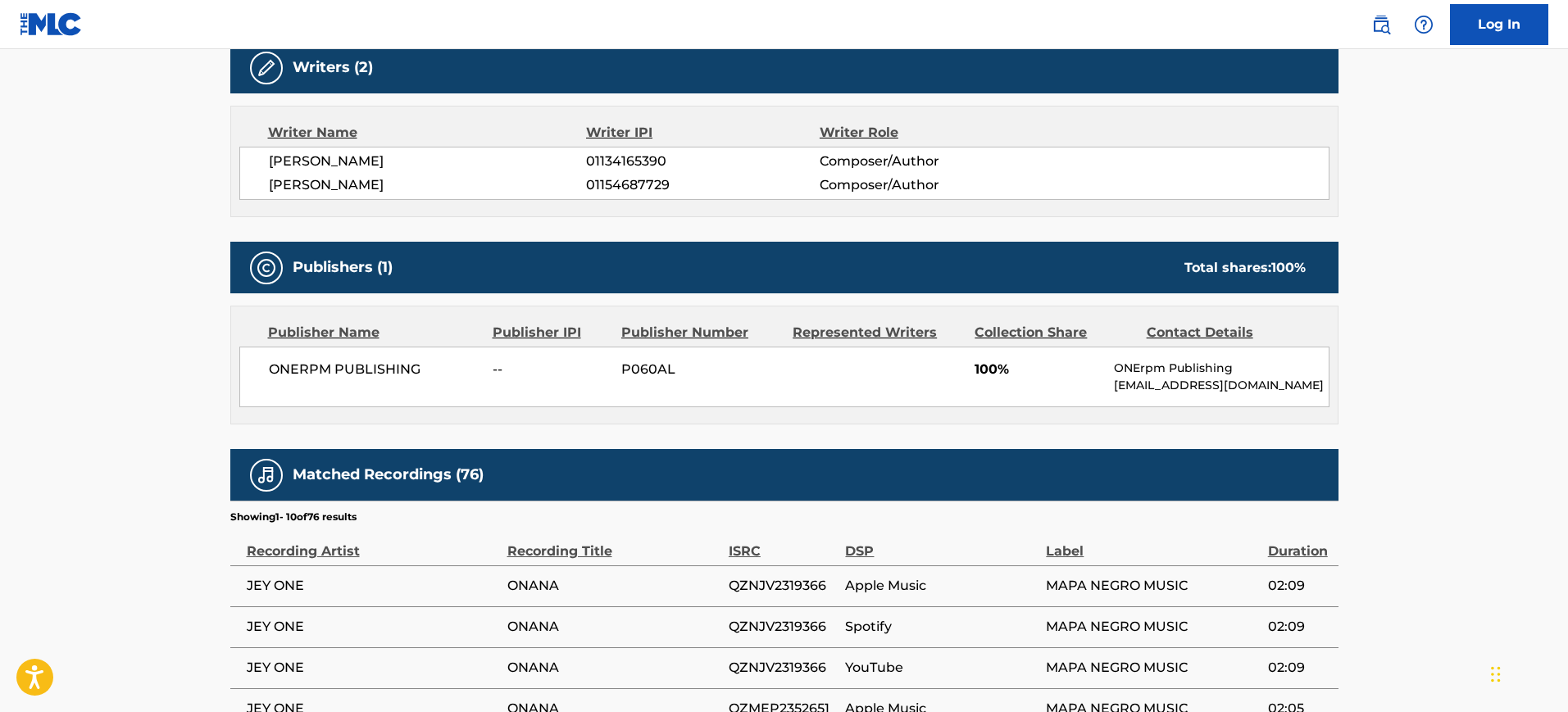
scroll to position [536, 0]
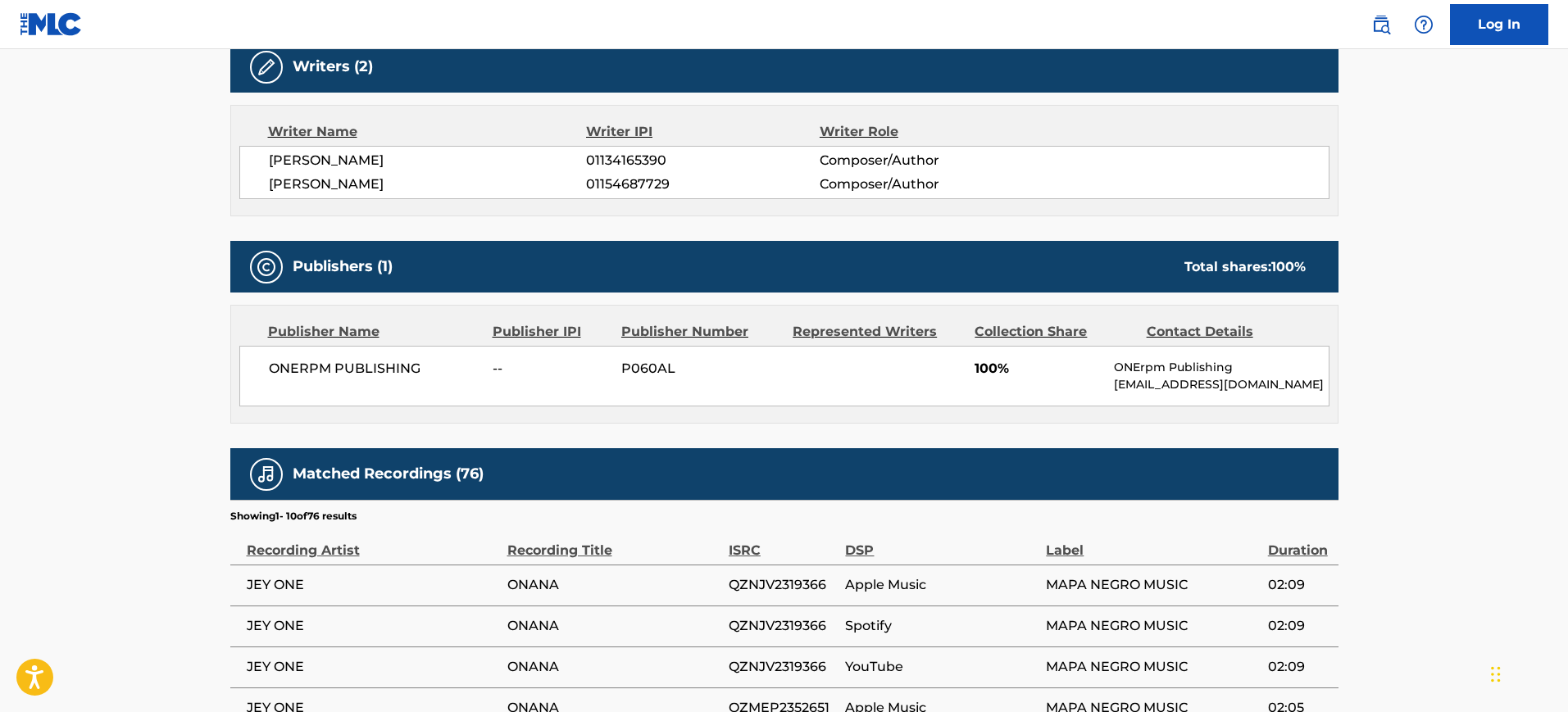
click at [602, 165] on span "01134165390" at bounding box center [703, 160] width 233 height 20
copy span "01134165390"
click at [585, 175] on span "[PERSON_NAME]" at bounding box center [428, 184] width 318 height 20
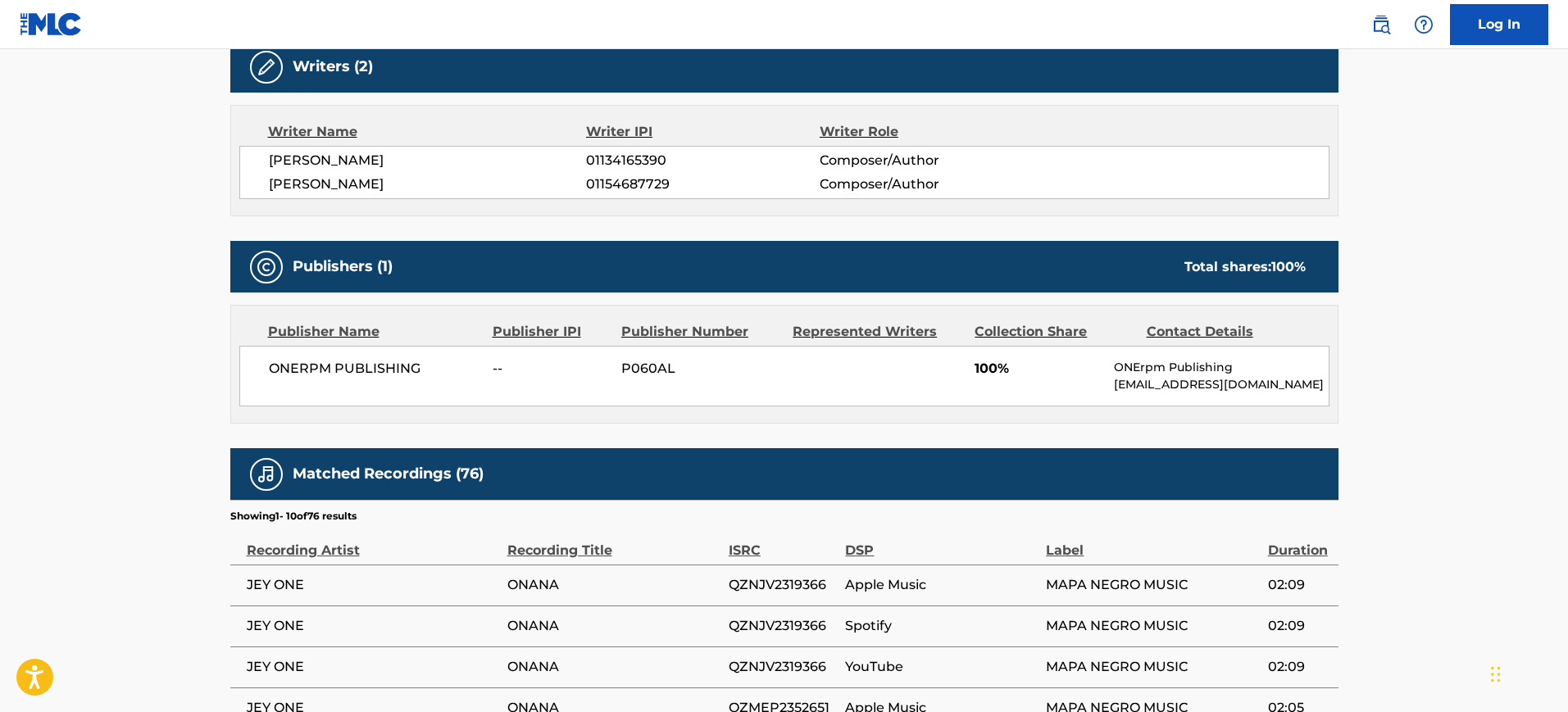
click at [607, 186] on span "01154687729" at bounding box center [703, 184] width 233 height 20
click at [621, 152] on span "01134165390" at bounding box center [703, 160] width 233 height 20
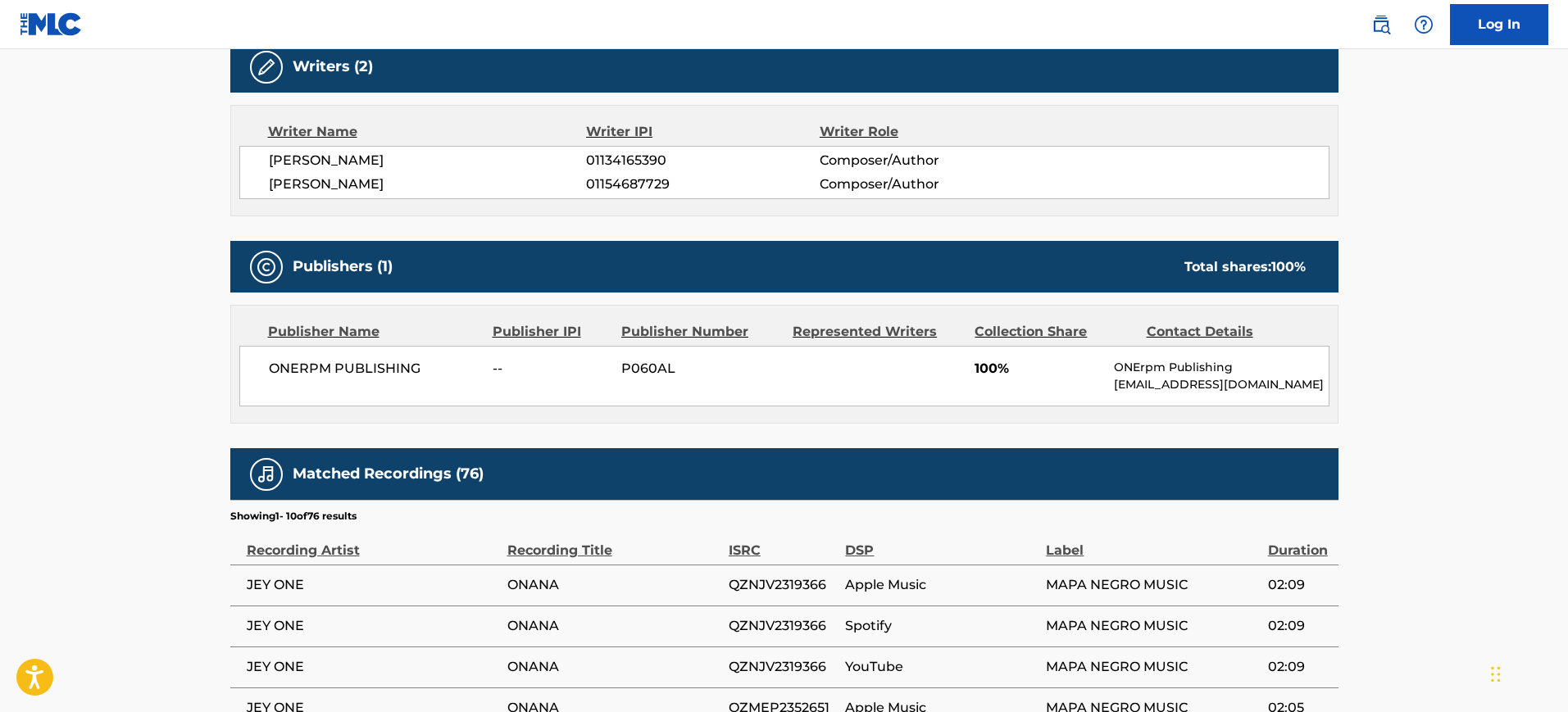
click at [621, 186] on span "01154687729" at bounding box center [703, 184] width 233 height 20
copy span "01154687729"
click at [621, 186] on span "01154687729" at bounding box center [703, 184] width 233 height 20
